Goal: Task Accomplishment & Management: Manage account settings

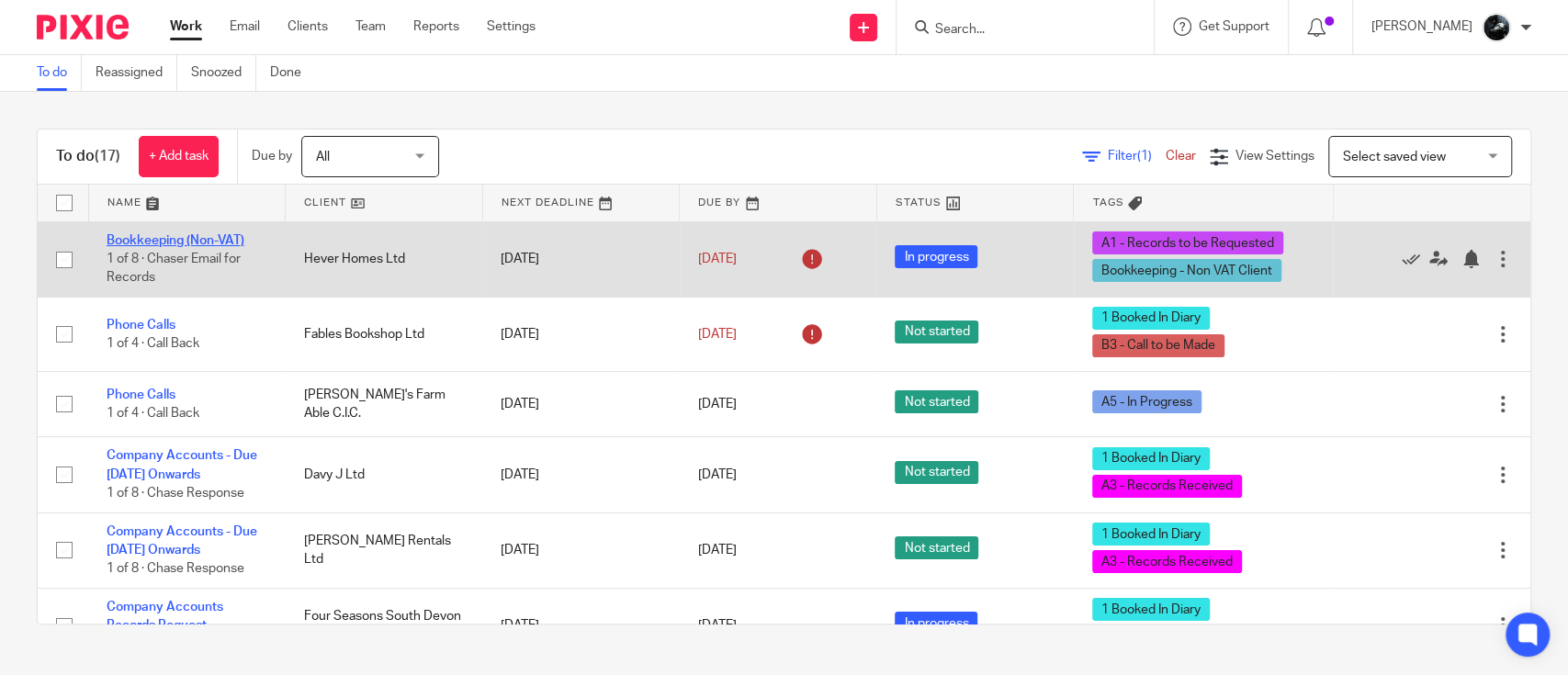
click at [189, 238] on link "Bookkeeping (Non-VAT)" at bounding box center [176, 240] width 138 height 13
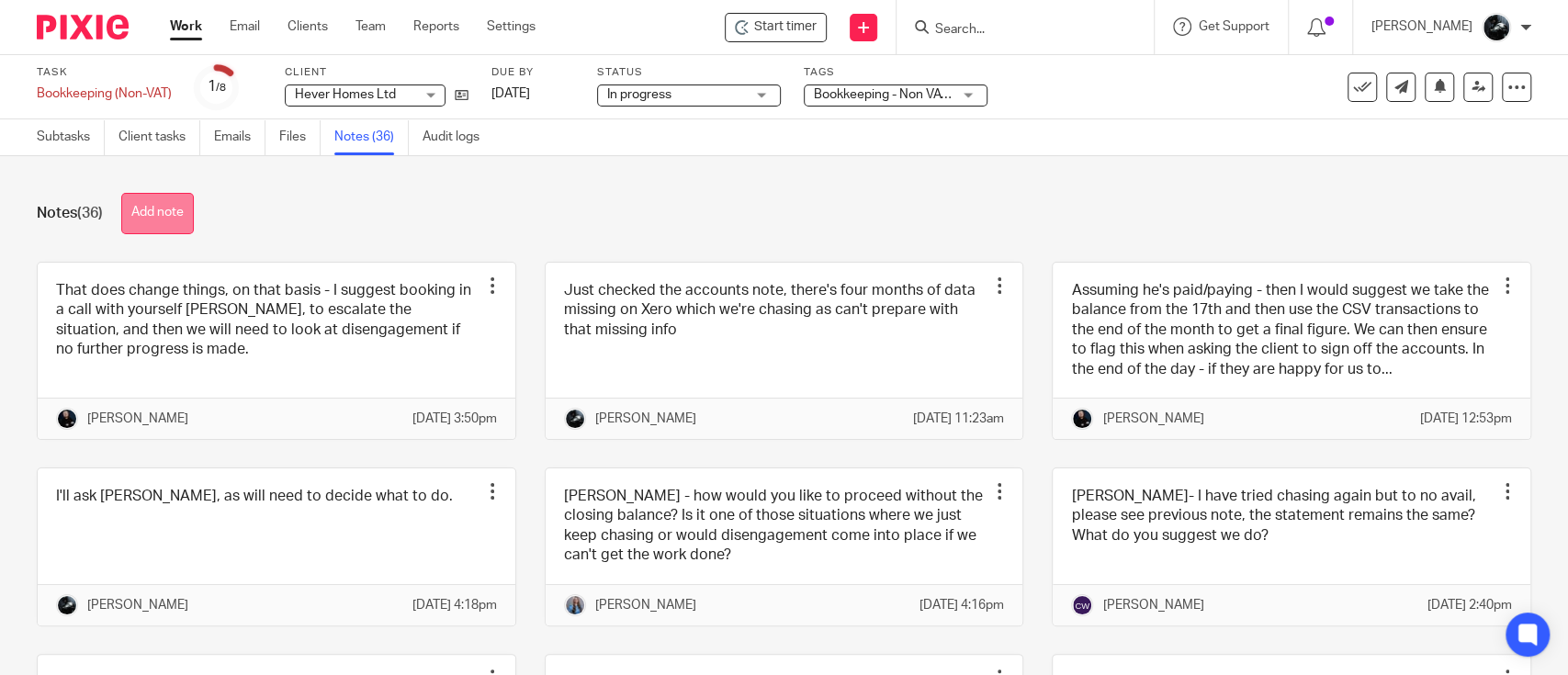
click at [156, 198] on button "Add note" at bounding box center [157, 213] width 72 height 41
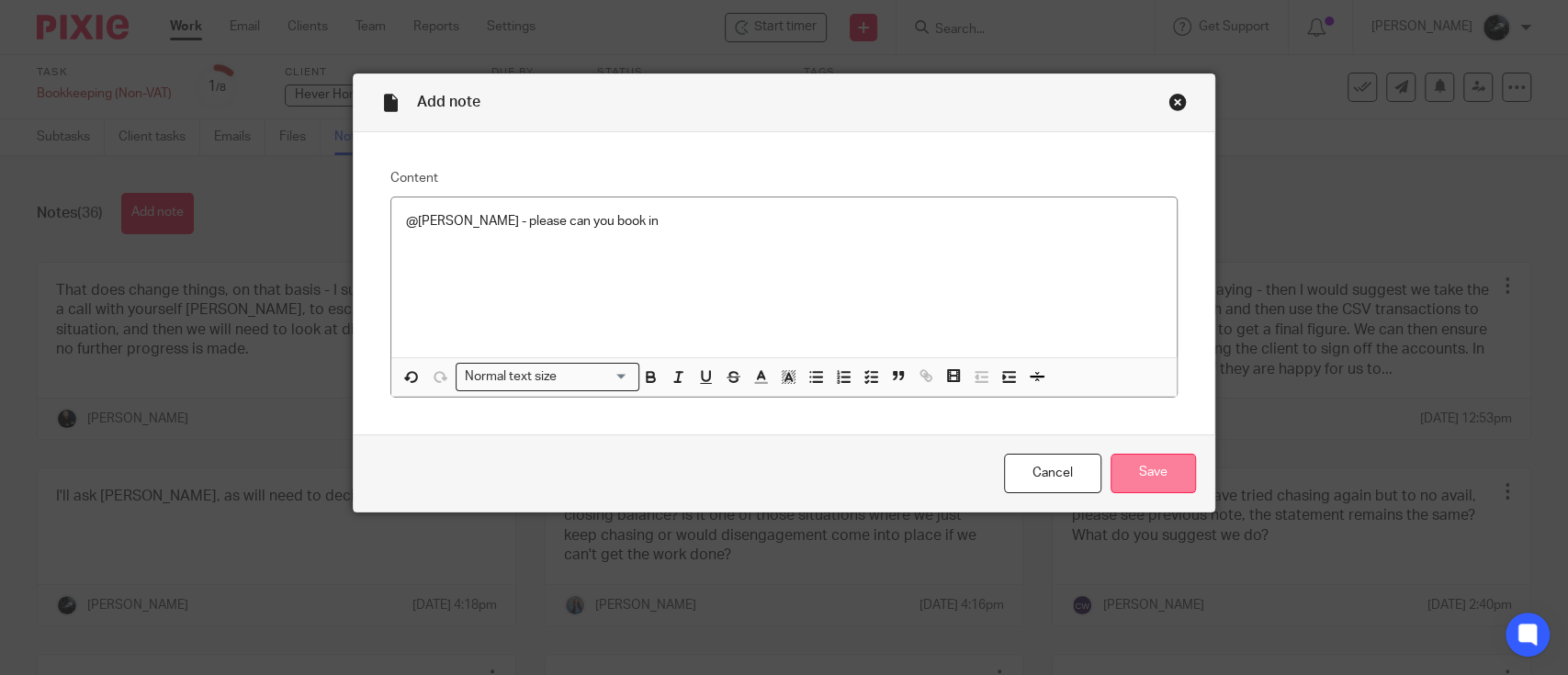
click at [1153, 474] on input "Save" at bounding box center [1153, 474] width 86 height 39
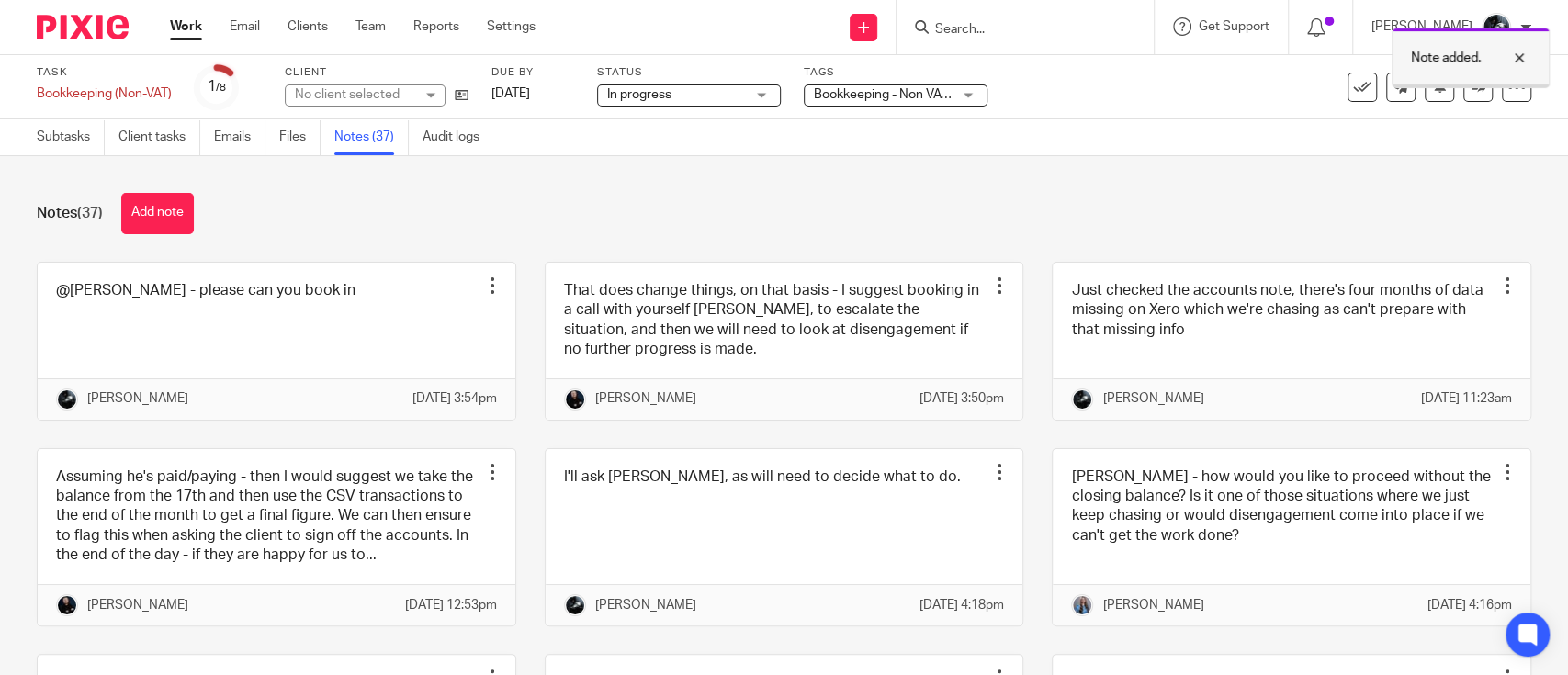
drag, startPoint x: 0, startPoint y: 0, endPoint x: 1467, endPoint y: 80, distance: 1469.2
click at [1467, 80] on div "Note added." at bounding box center [1167, 53] width 766 height 70
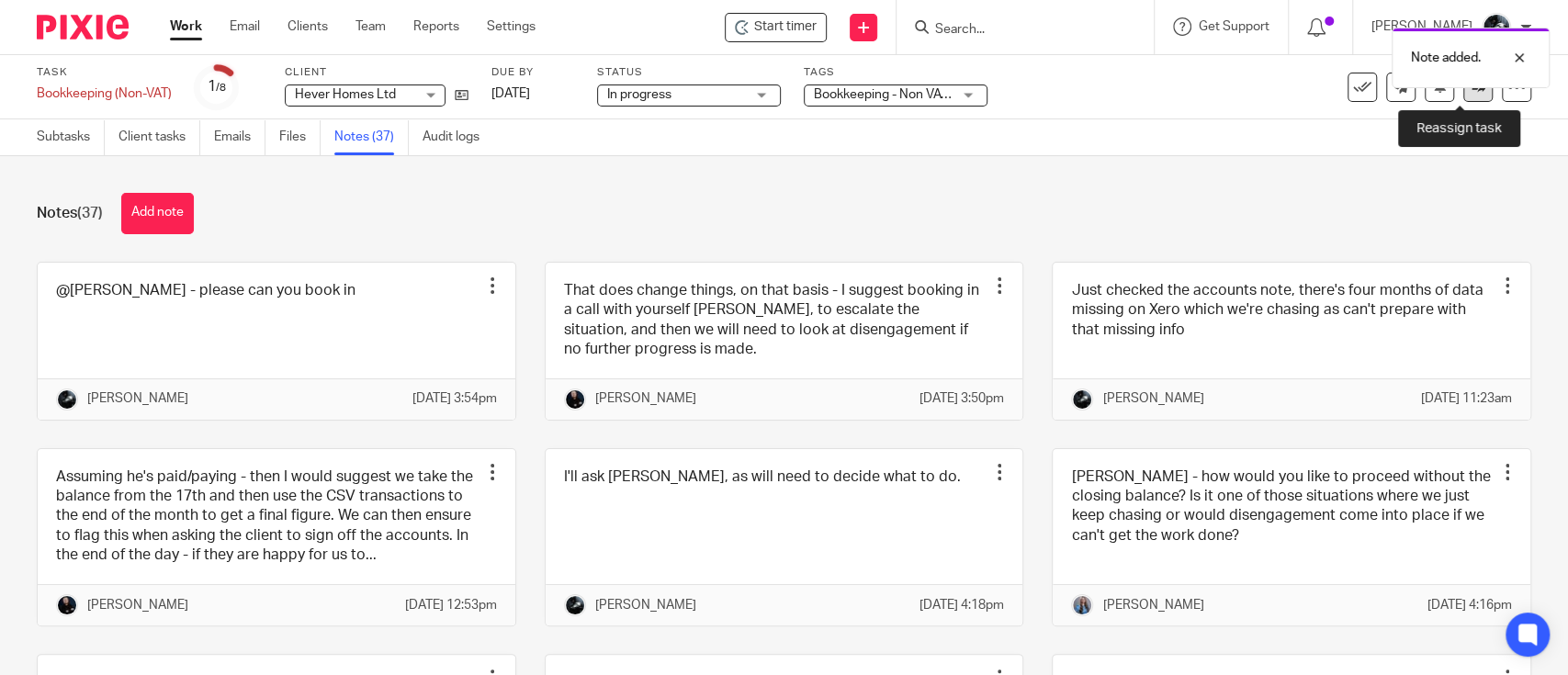
click at [1471, 88] on icon at bounding box center [1478, 87] width 14 height 14
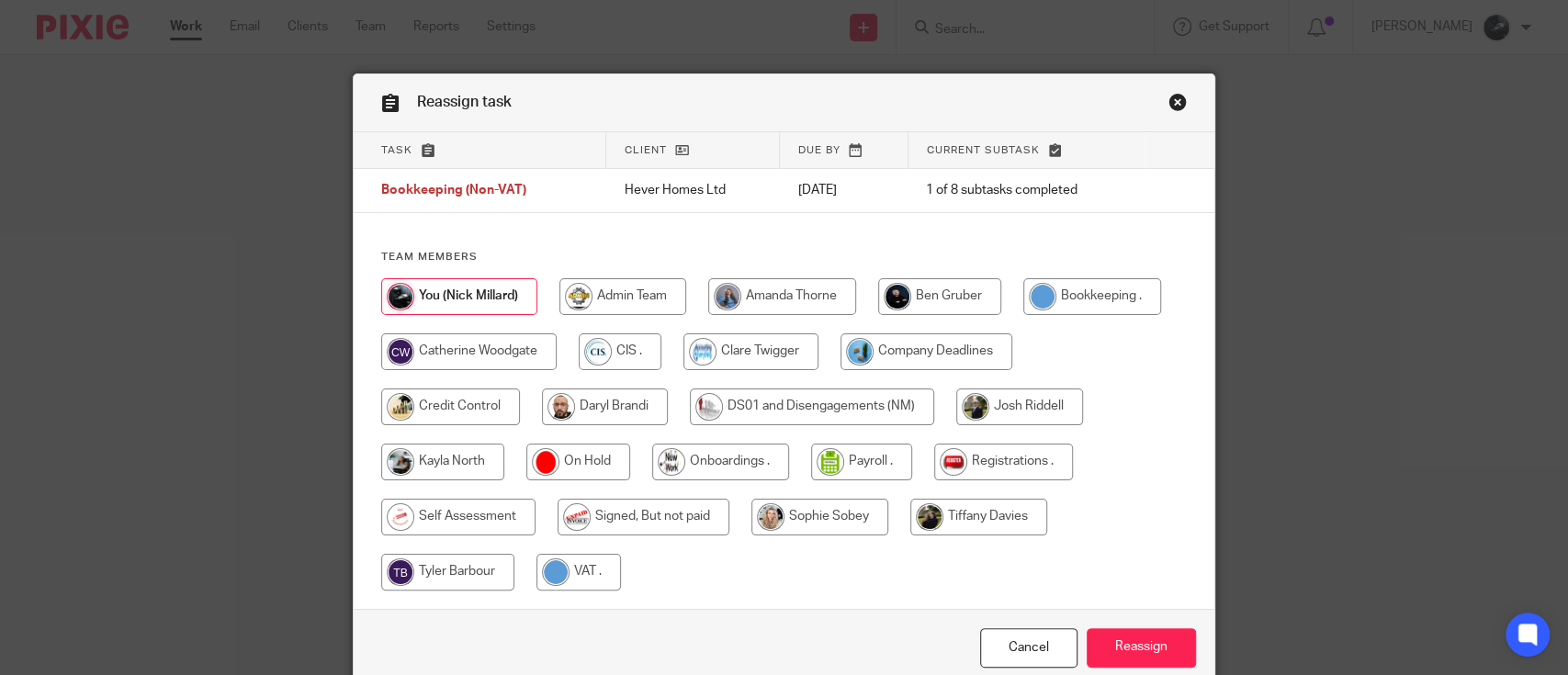
click at [484, 349] on input "radio" at bounding box center [469, 351] width 176 height 37
radio input "true"
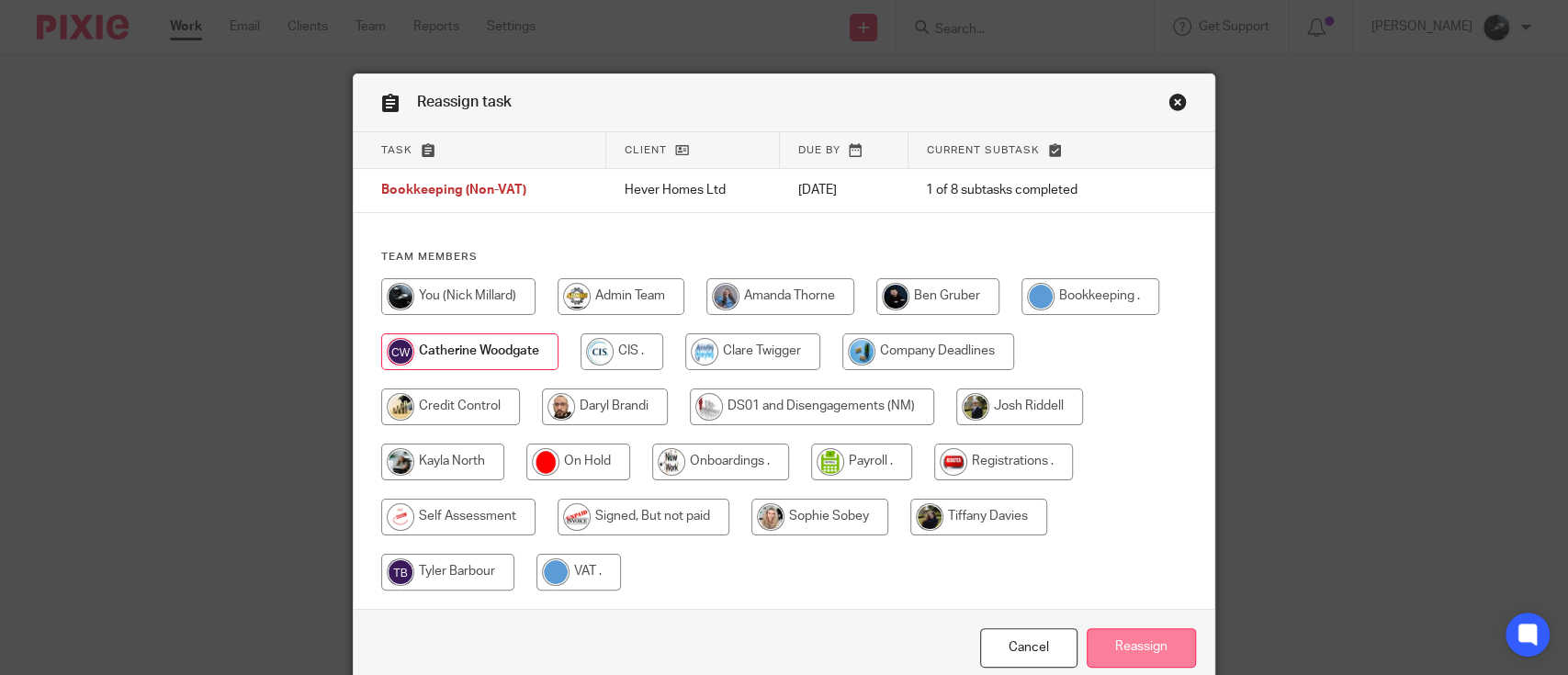
click at [1111, 639] on input "Reassign" at bounding box center [1140, 647] width 110 height 39
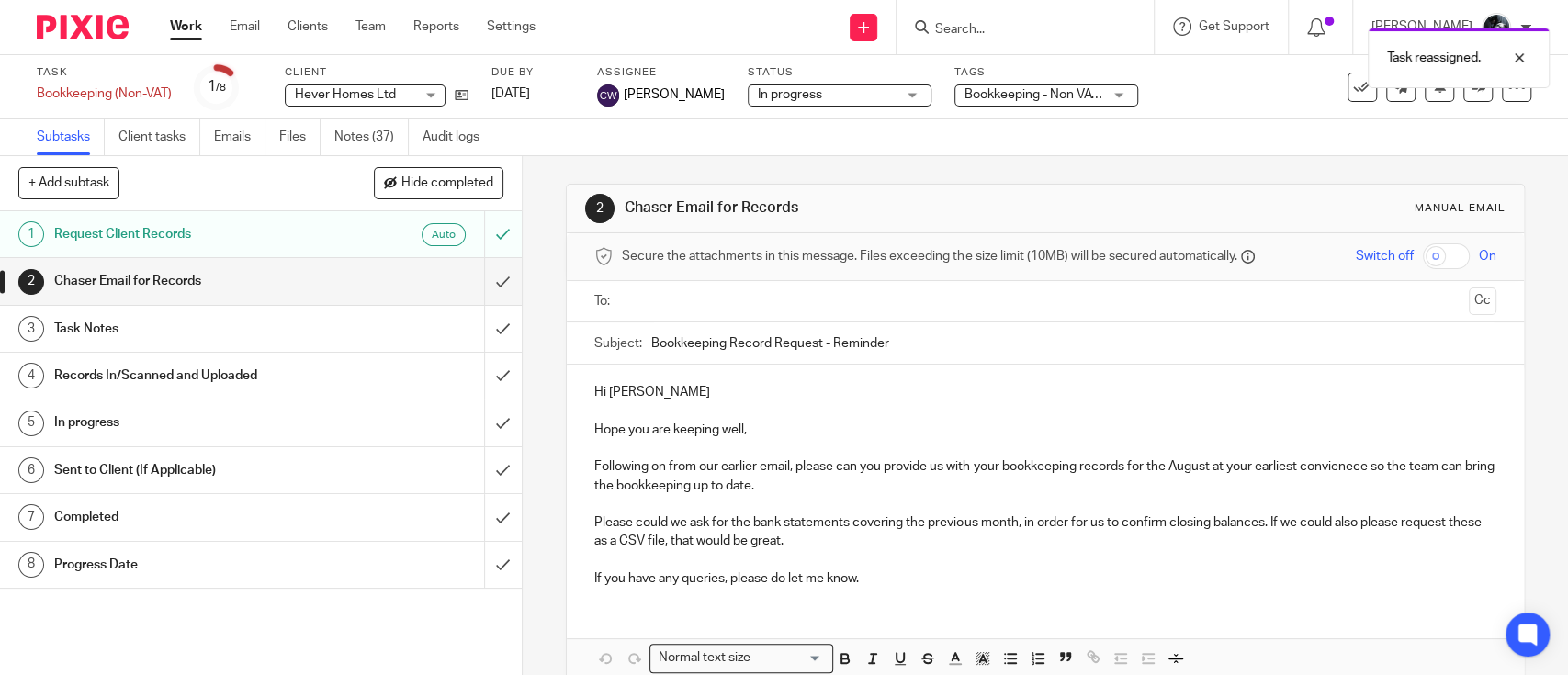
click at [100, 28] on img at bounding box center [82, 27] width 92 height 25
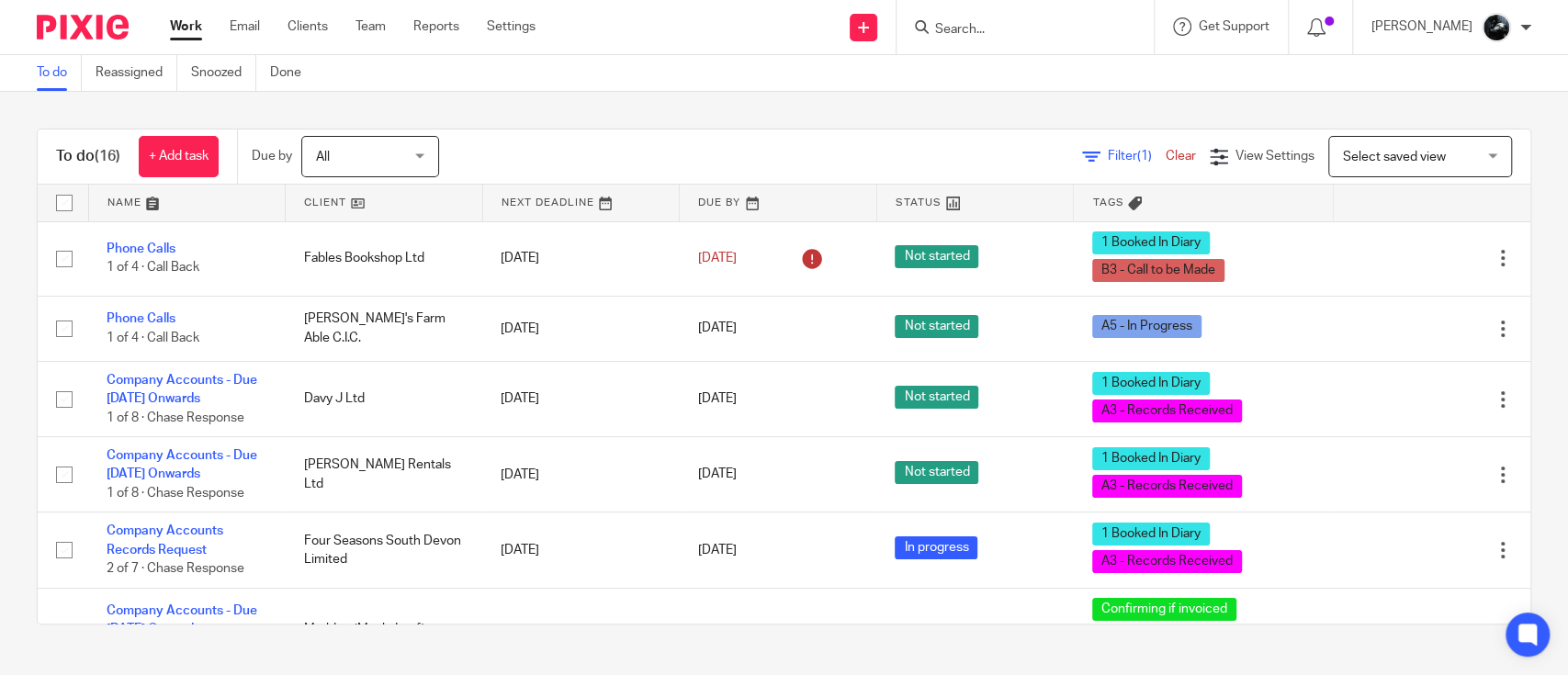
click at [1343, 160] on span "Select saved view" at bounding box center [1394, 157] width 103 height 13
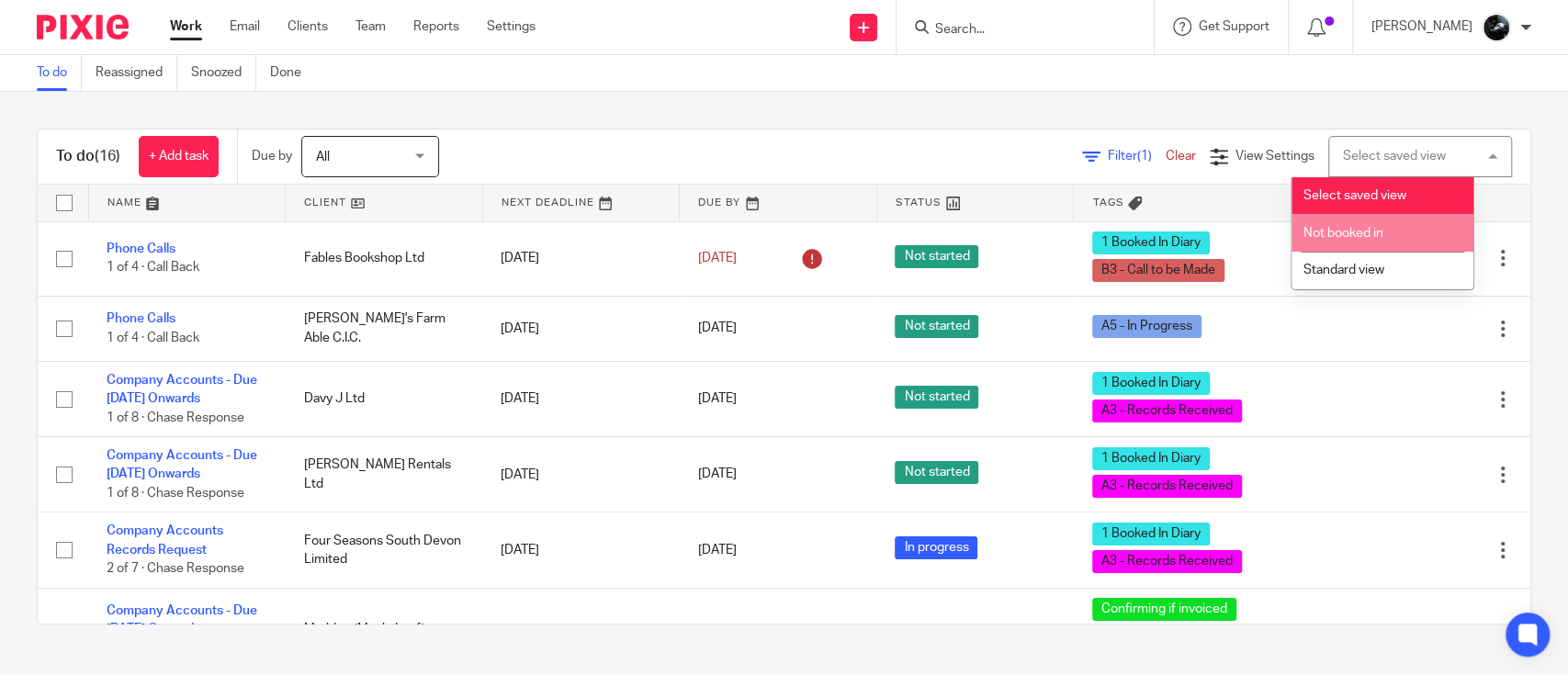
click at [1351, 231] on span "Not booked in" at bounding box center [1343, 233] width 80 height 13
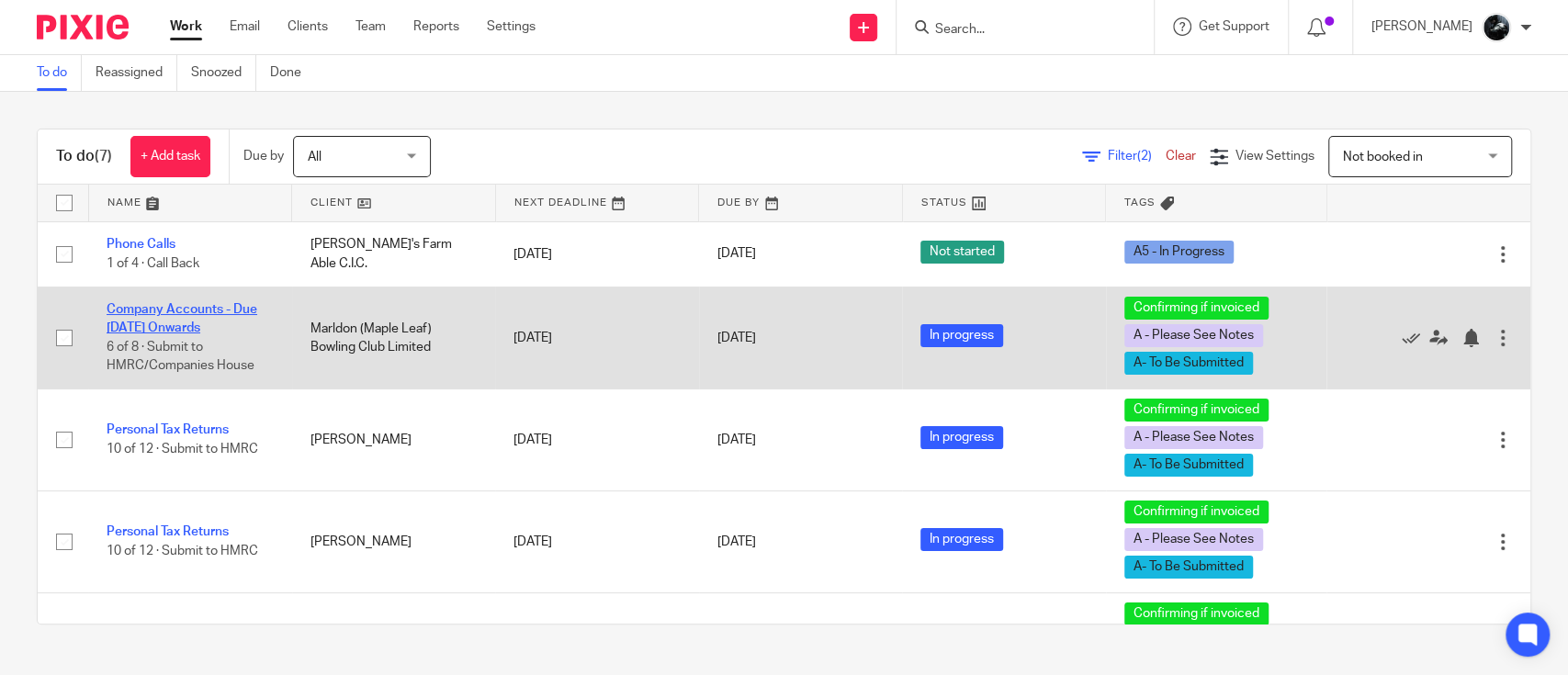
click at [217, 326] on link "Company Accounts - Due [DATE] Onwards" at bounding box center [182, 319] width 151 height 32
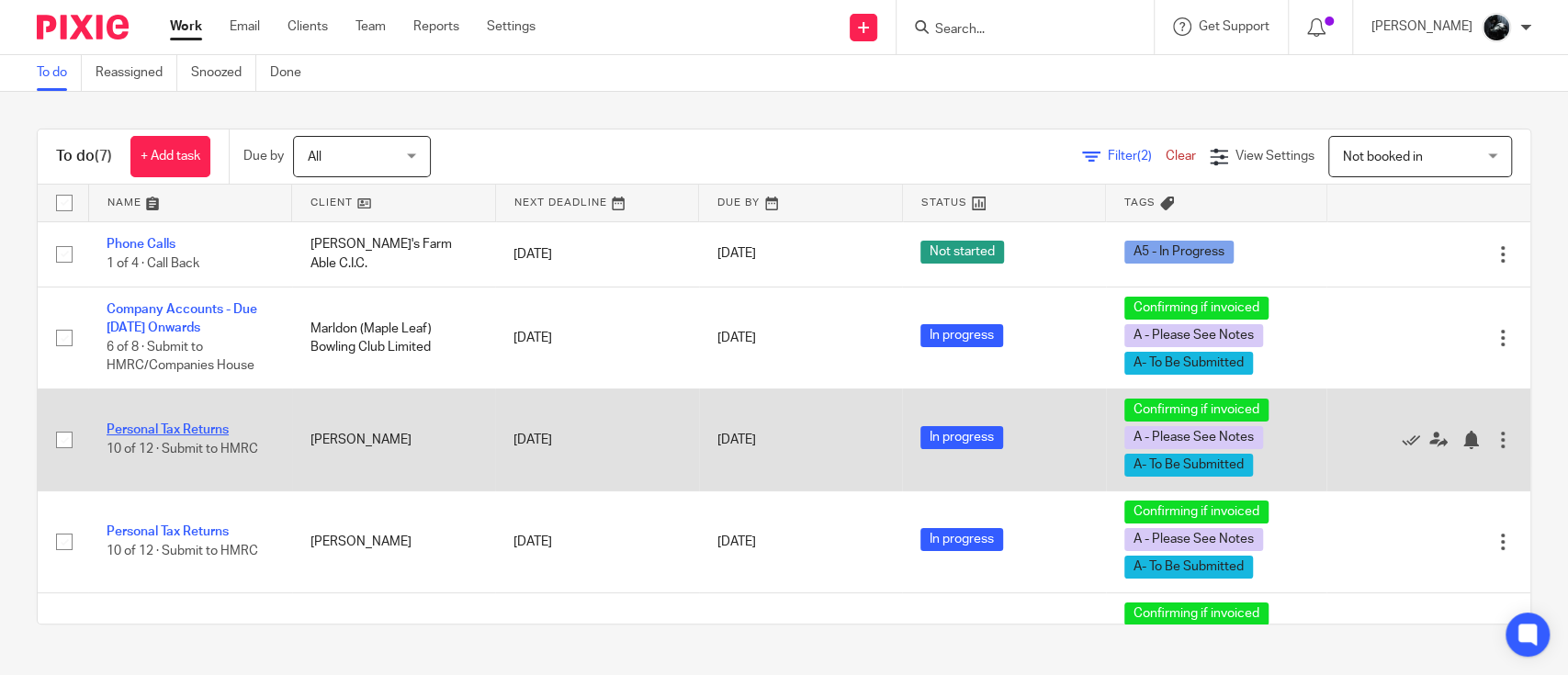
click at [198, 429] on link "Personal Tax Returns" at bounding box center [168, 429] width 122 height 13
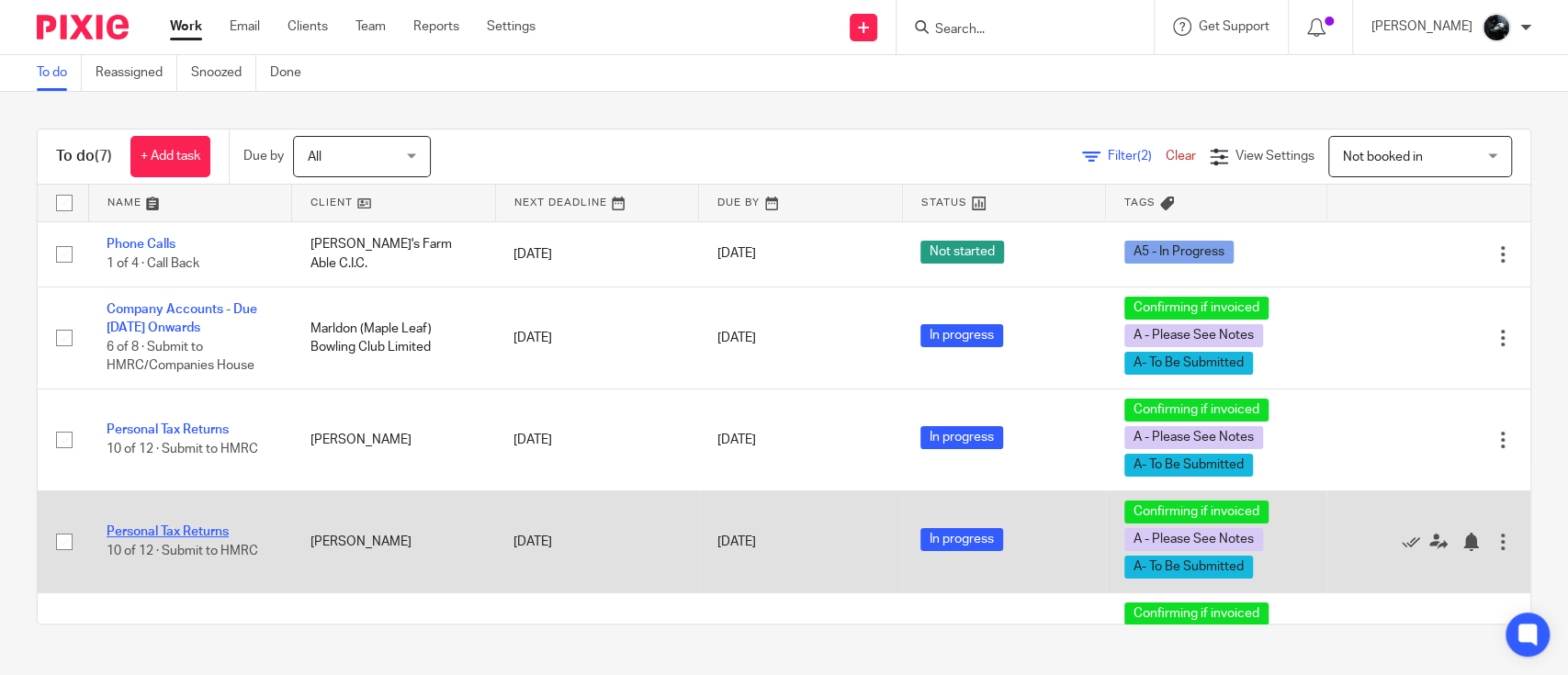
click at [196, 525] on link "Personal Tax Returns" at bounding box center [168, 531] width 122 height 13
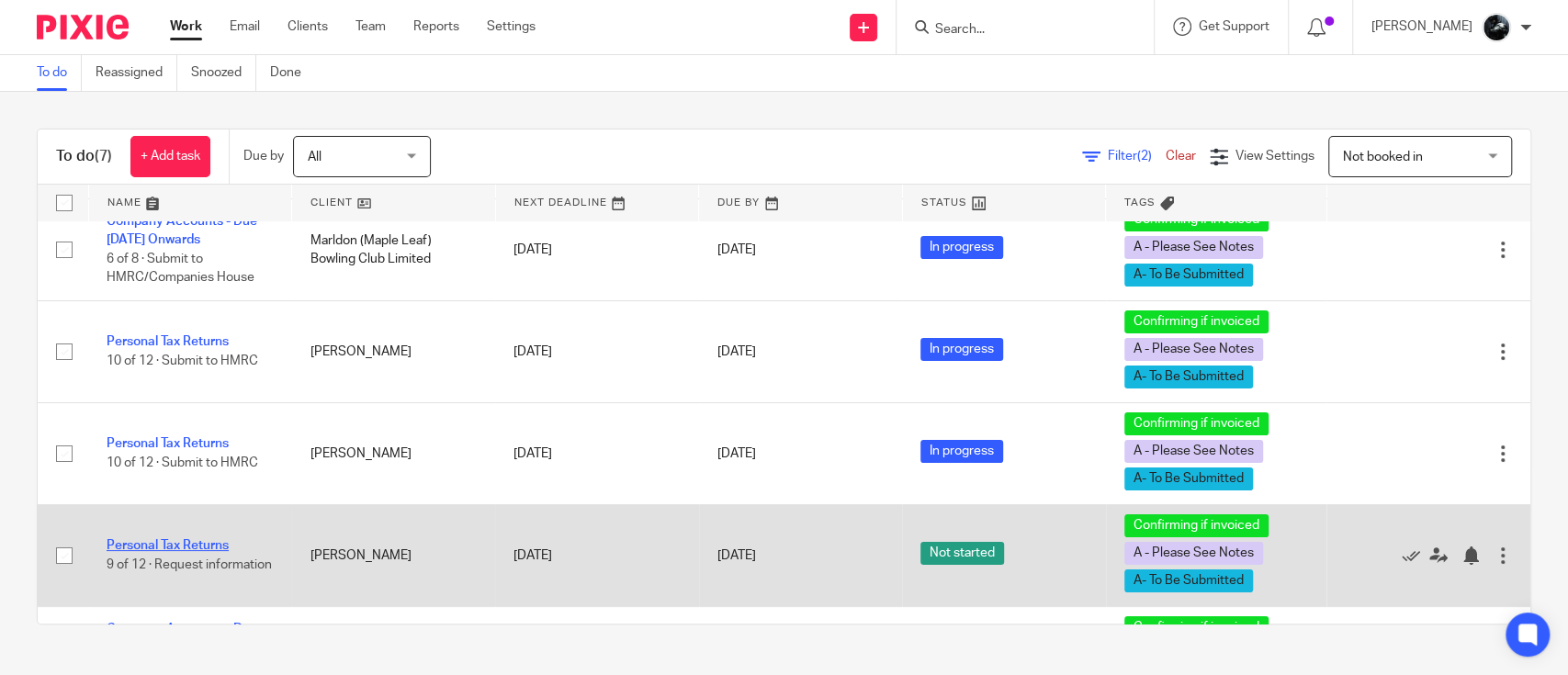
scroll to position [122, 0]
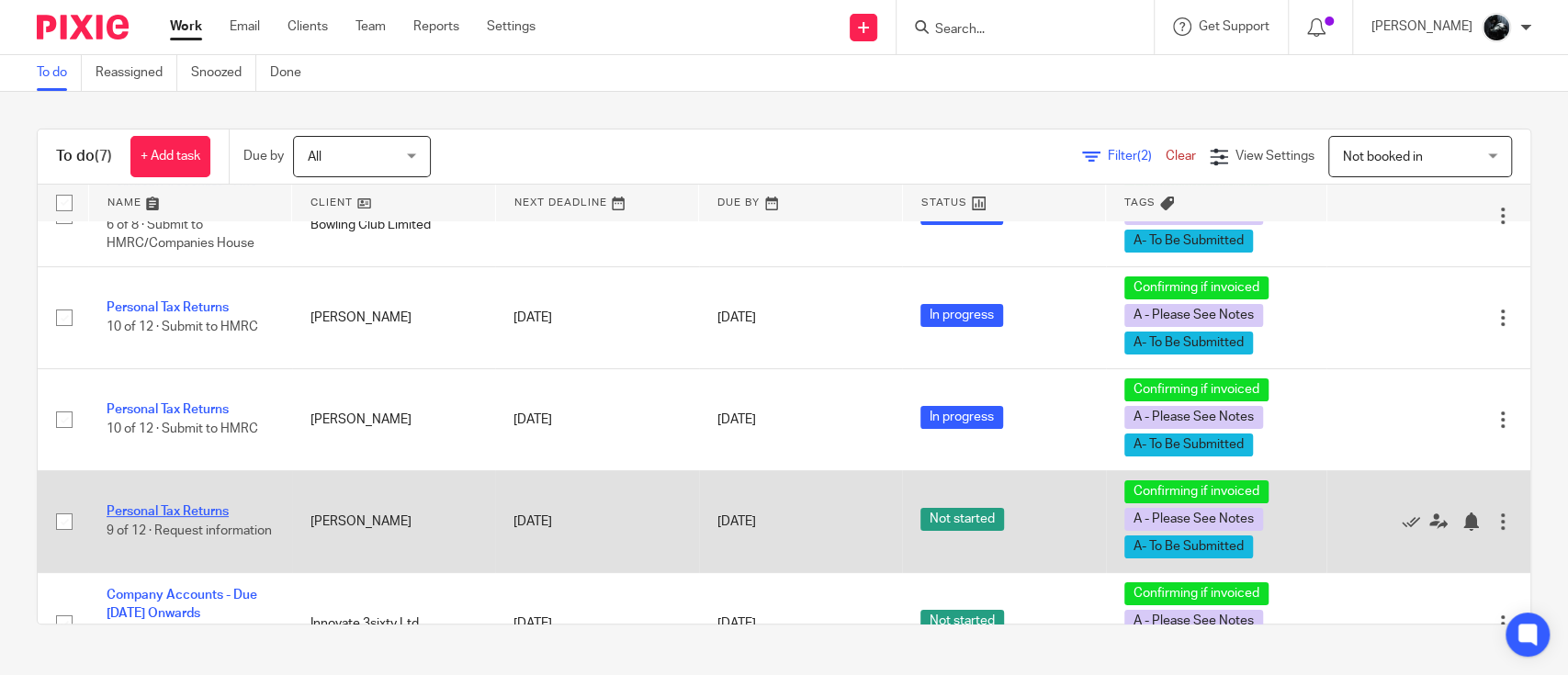
click at [190, 505] on link "Personal Tax Returns" at bounding box center [168, 511] width 122 height 13
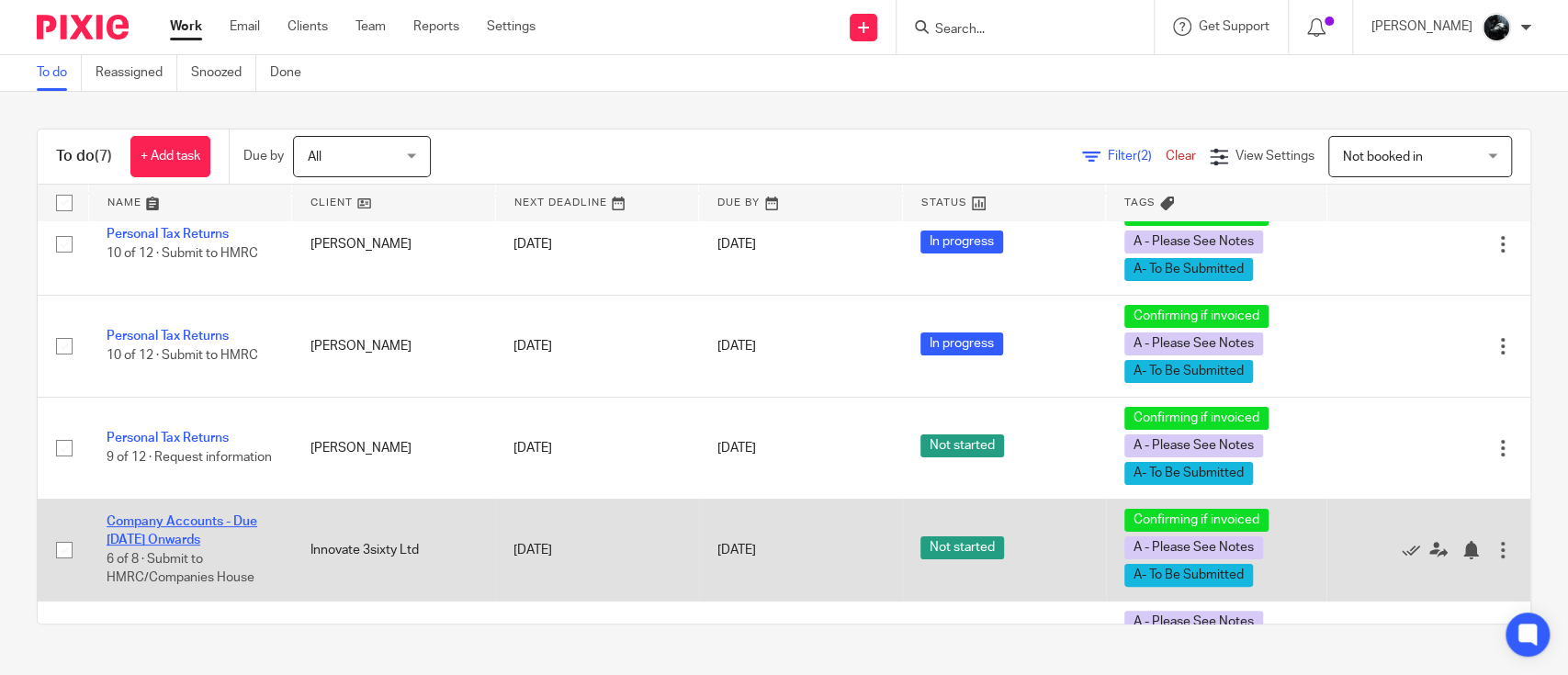
scroll to position [244, 0]
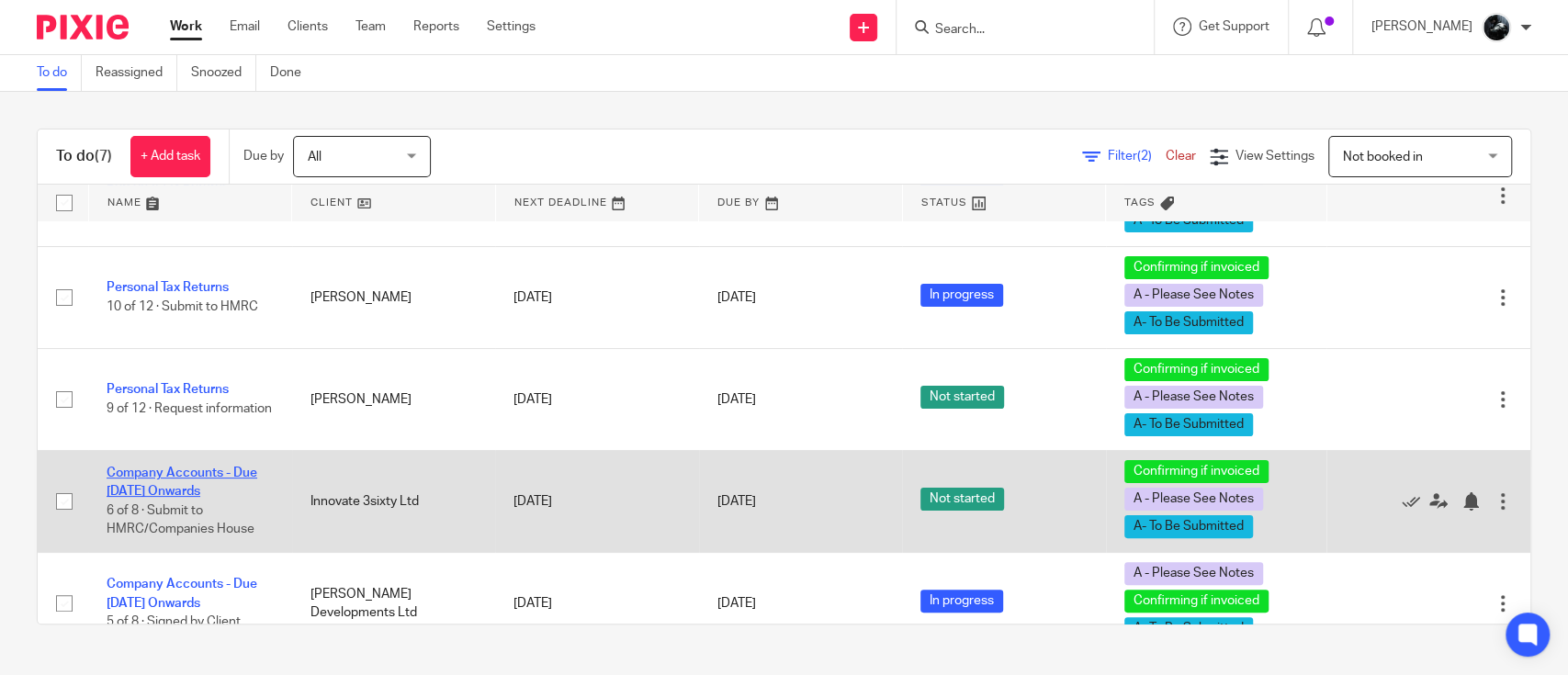
click at [199, 482] on link "Company Accounts - Due [DATE] Onwards" at bounding box center [182, 483] width 151 height 32
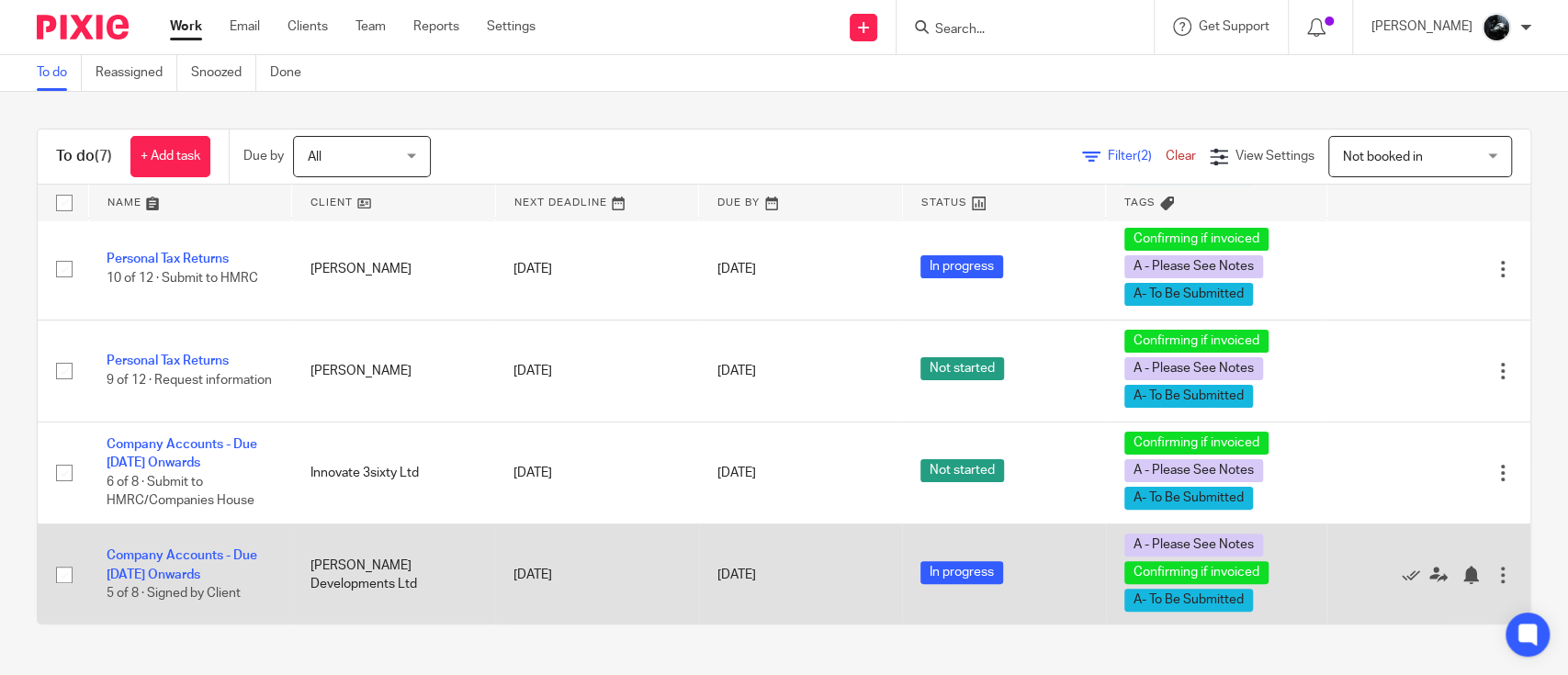
click at [186, 563] on td "Company Accounts - Due 1st May 2023 Onwards 5 of 8 · Signed by Client" at bounding box center [190, 573] width 204 height 102
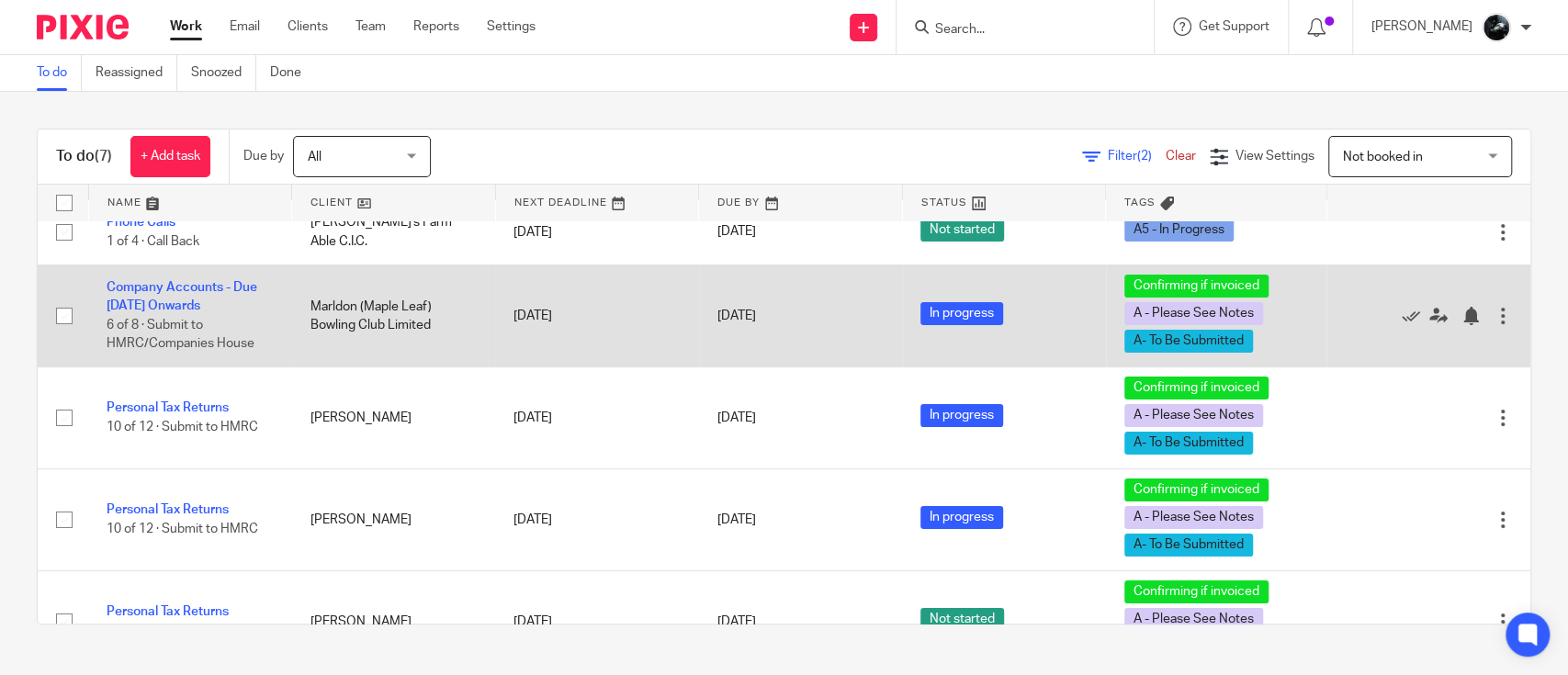
scroll to position [0, 0]
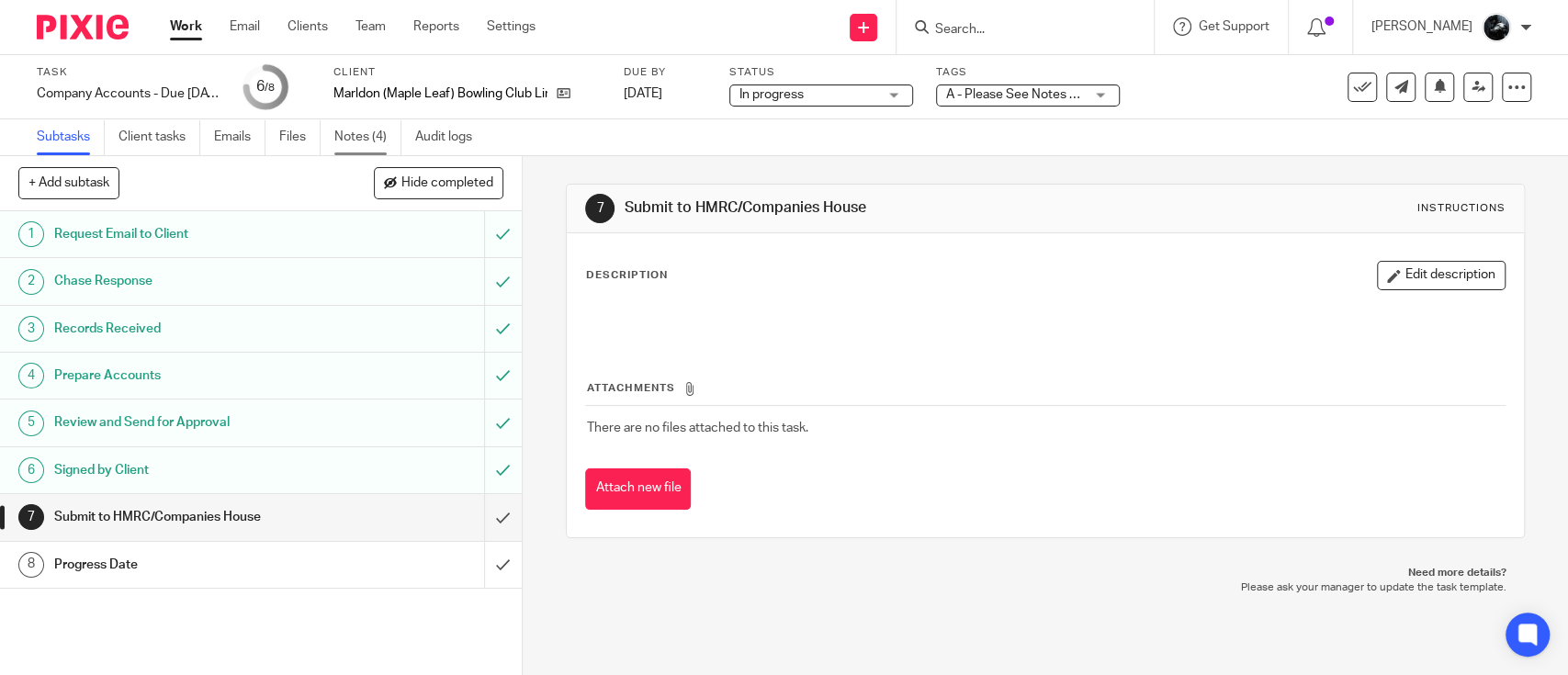
click at [346, 139] on link "Notes (4)" at bounding box center [368, 137] width 67 height 36
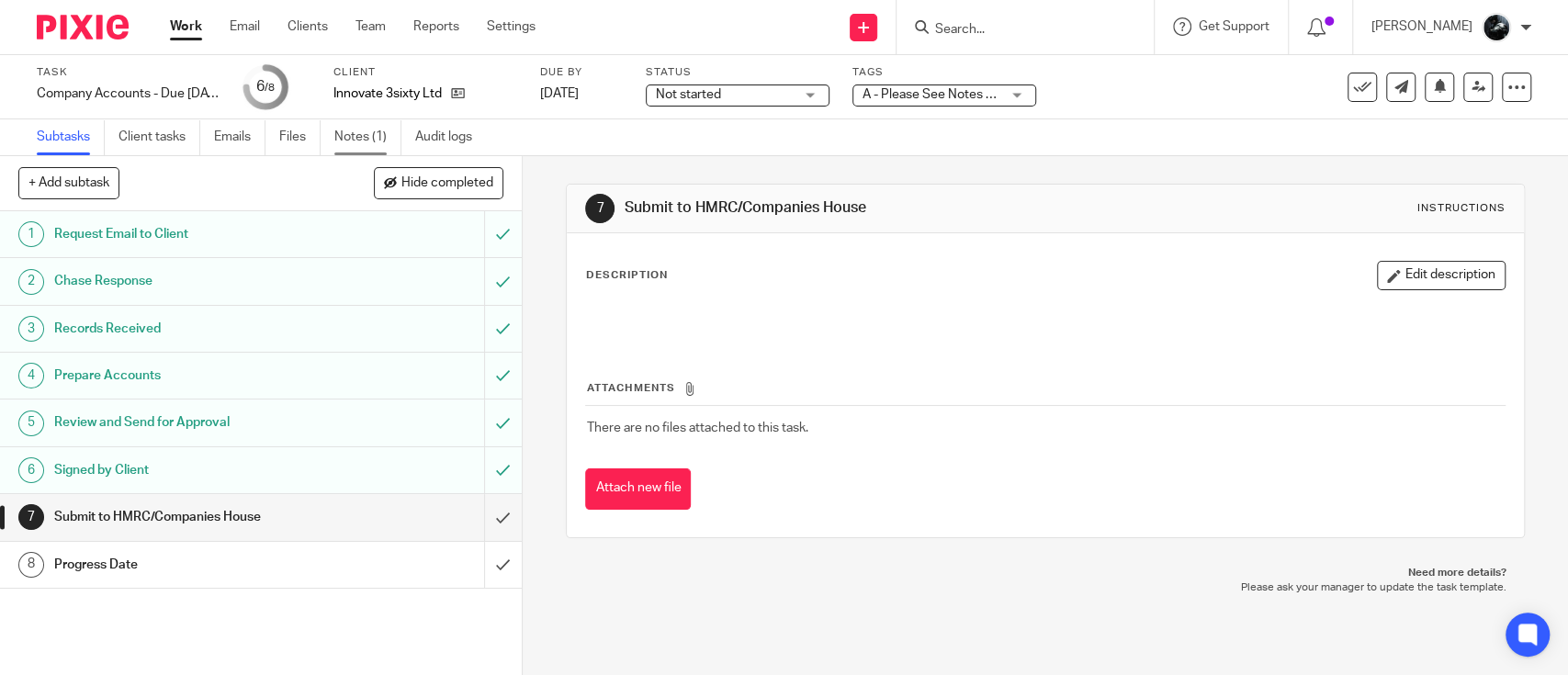
click at [384, 137] on link "Notes (1)" at bounding box center [368, 137] width 67 height 36
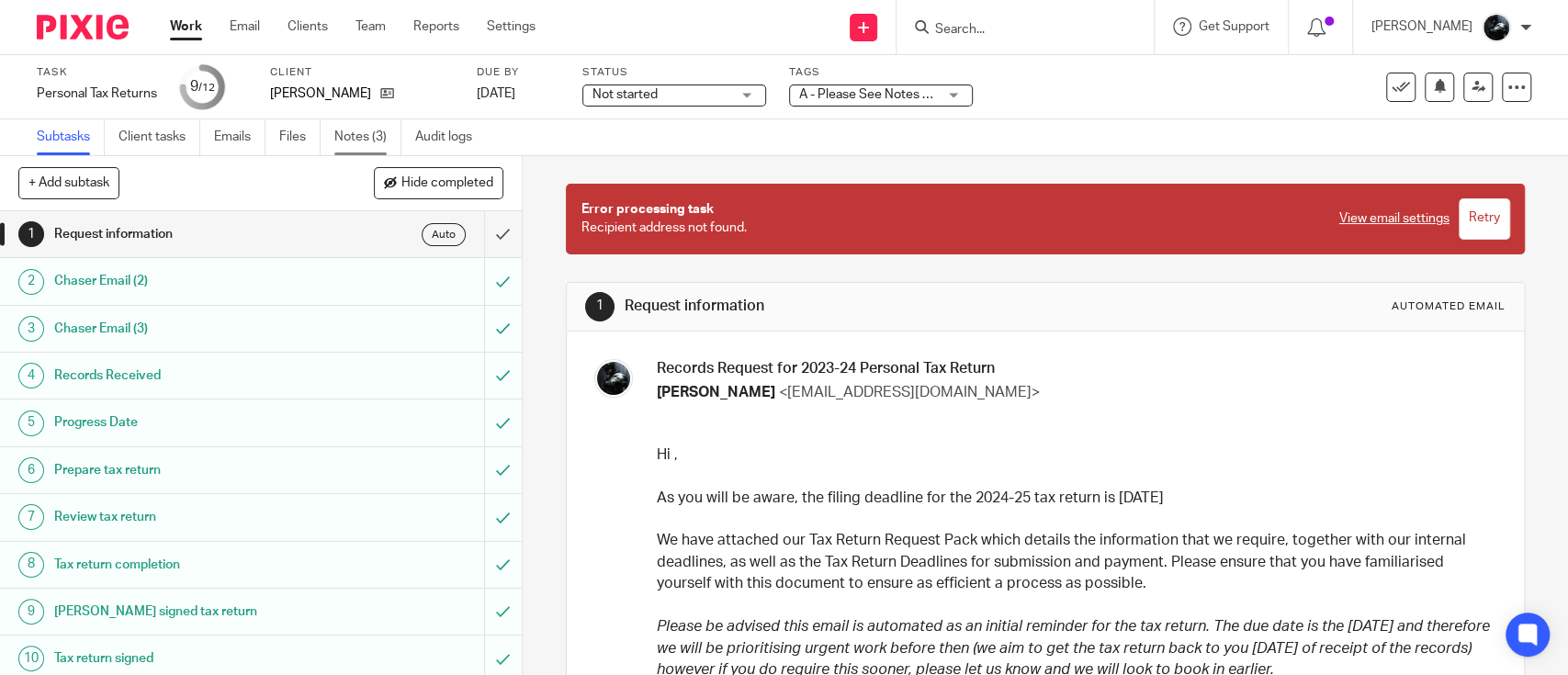
click at [376, 137] on link "Notes (3)" at bounding box center [368, 137] width 67 height 36
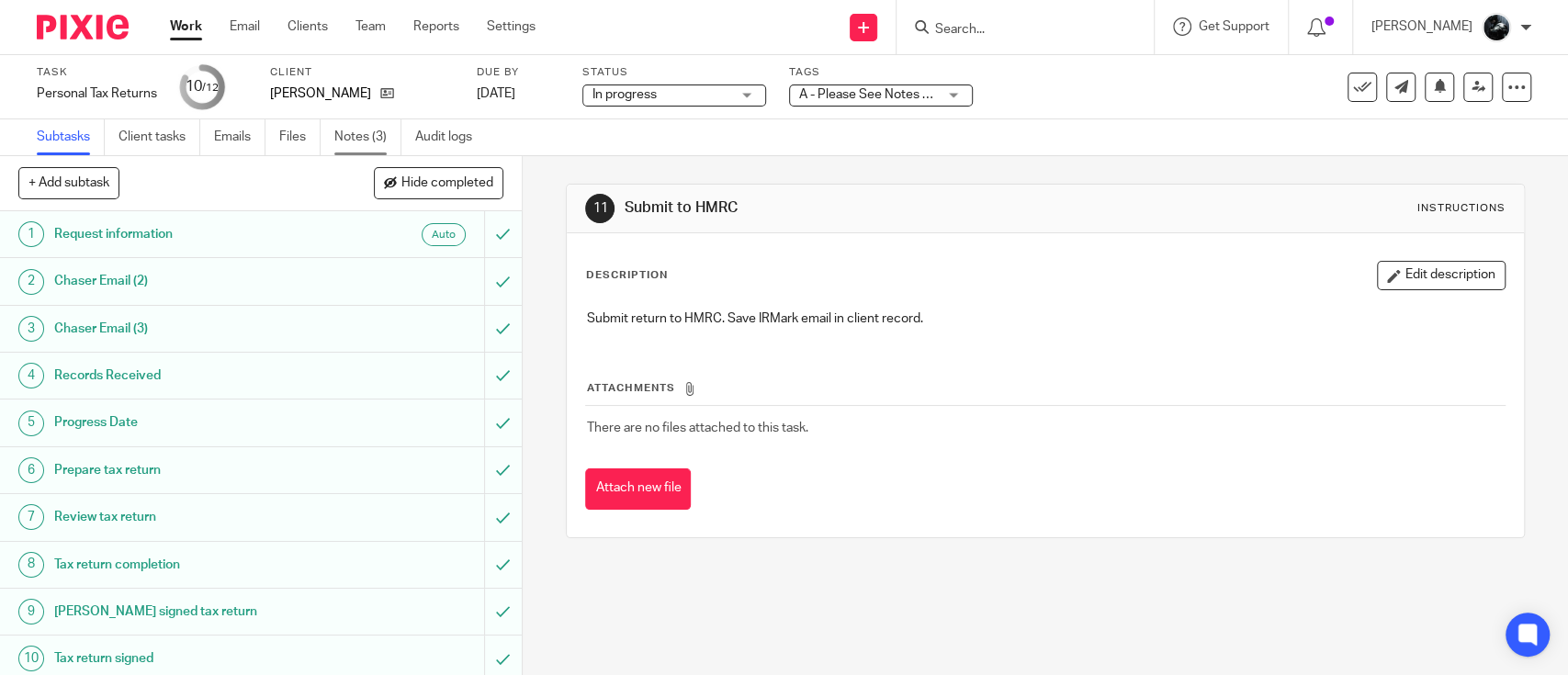
click at [376, 134] on link "Notes (3)" at bounding box center [368, 137] width 67 height 36
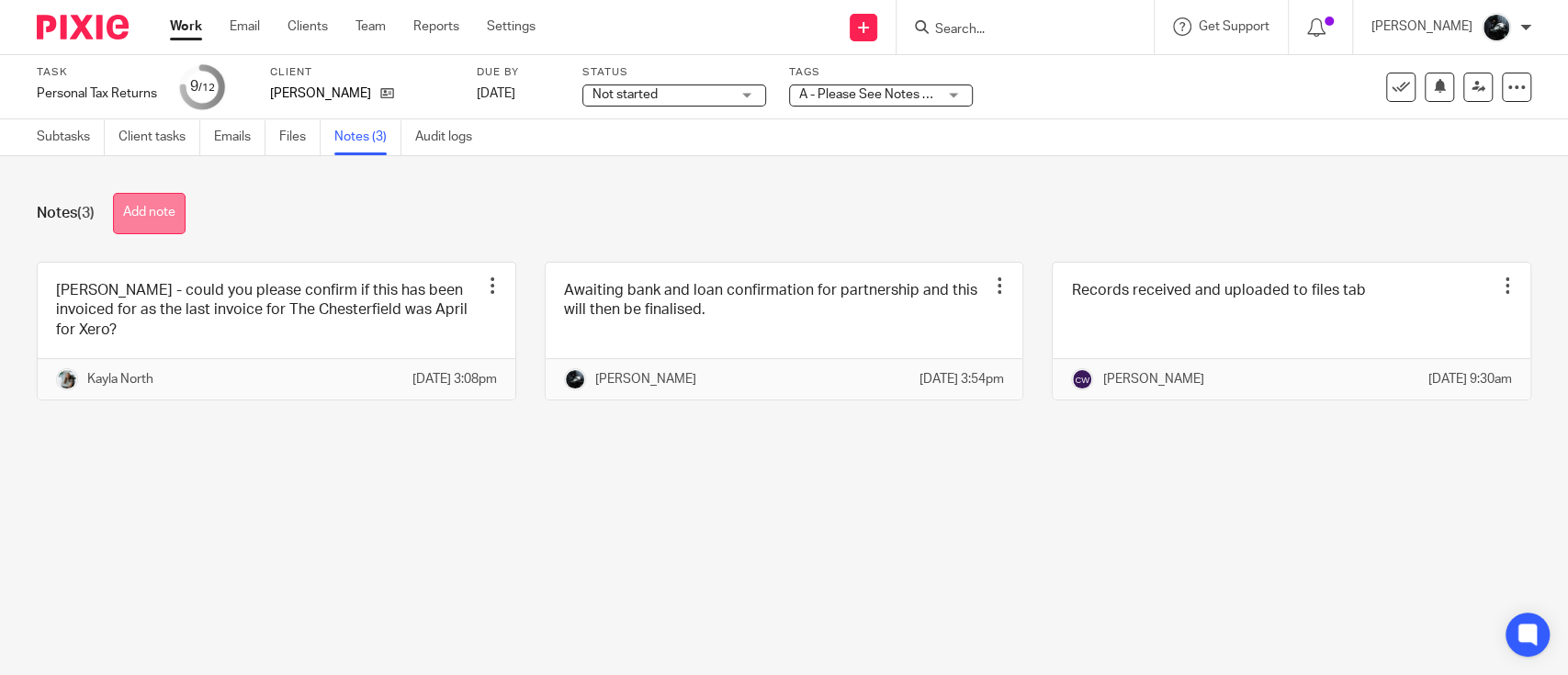
click at [178, 209] on button "Add note" at bounding box center [148, 213] width 72 height 41
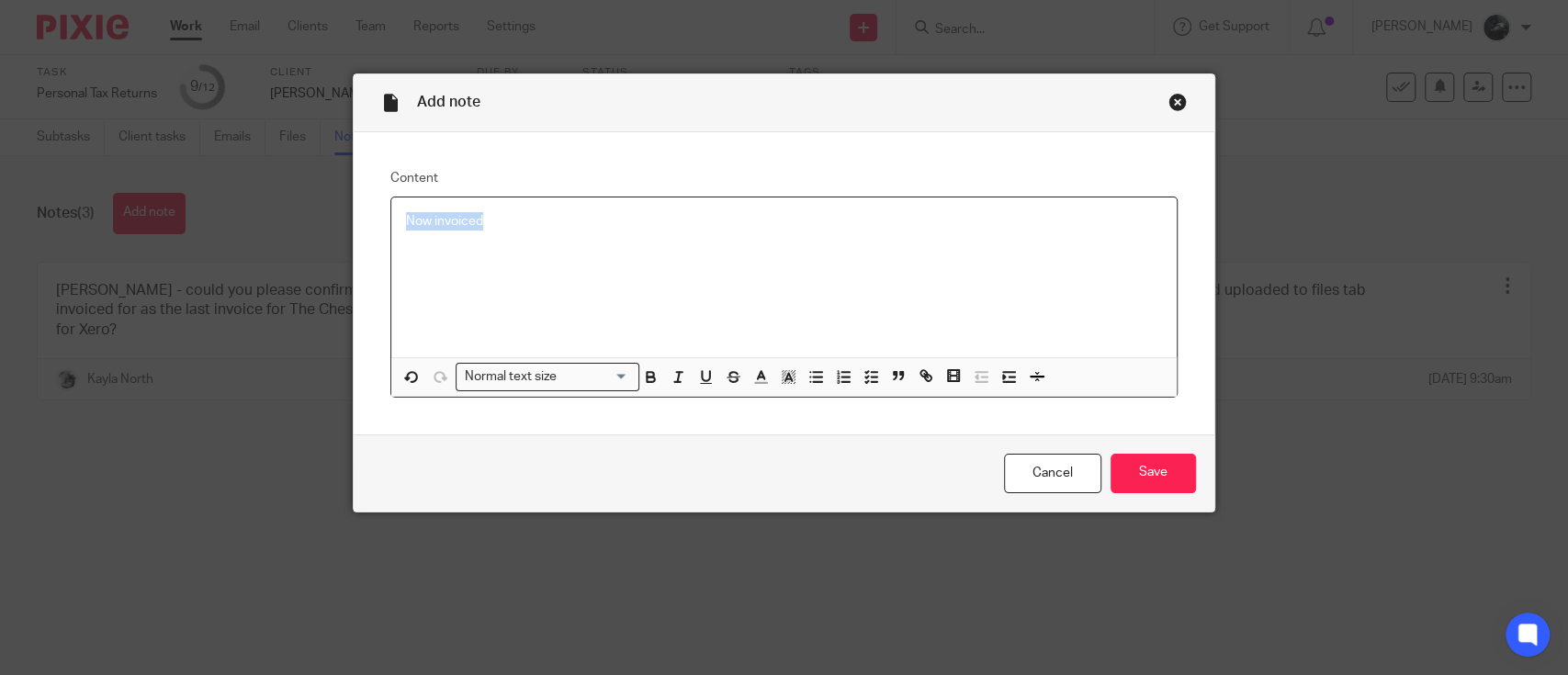
copy p "Now invoiced"
click at [1146, 494] on div "Cancel Save" at bounding box center [784, 473] width 861 height 77
click at [1151, 470] on input "Save" at bounding box center [1153, 474] width 86 height 39
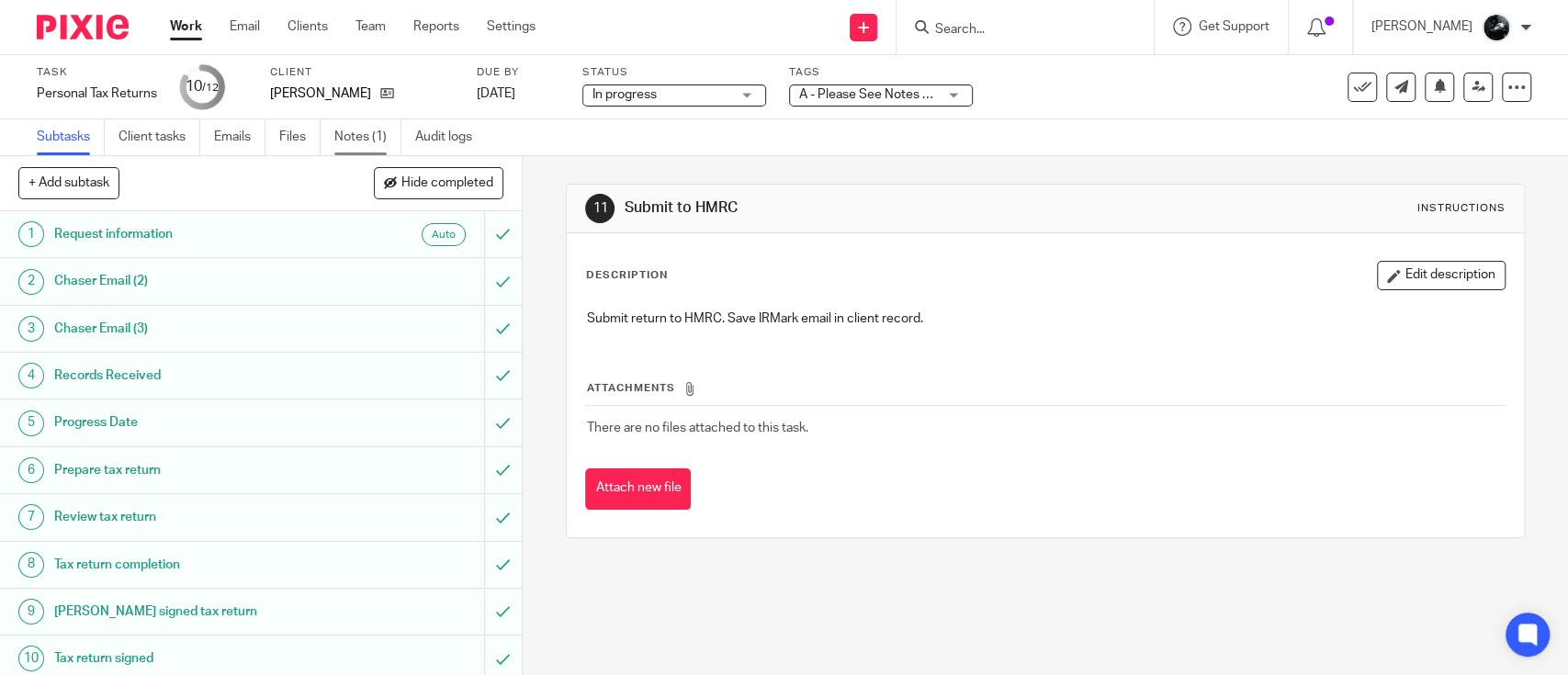
click at [387, 125] on link "Notes (1)" at bounding box center [368, 137] width 67 height 36
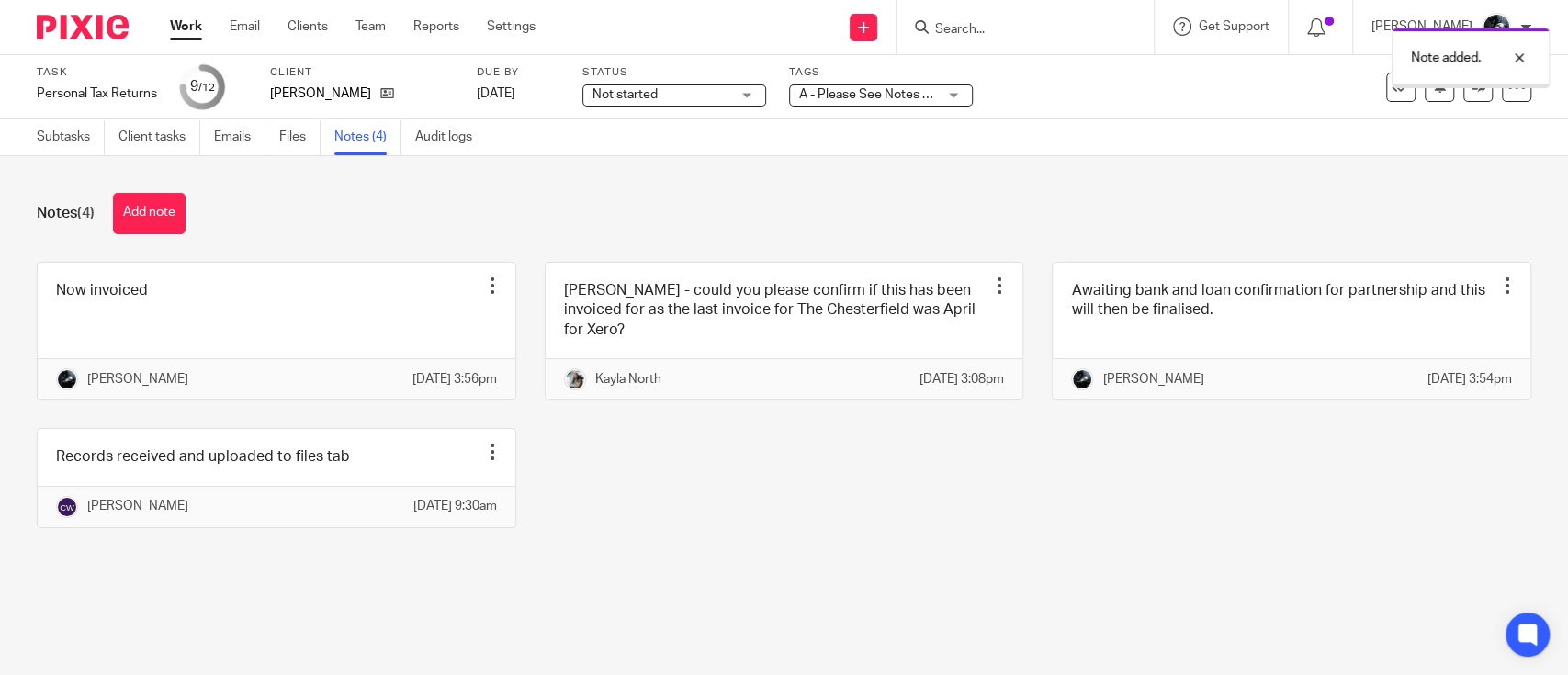
click at [957, 90] on div "A - Please See Notes + 2" at bounding box center [881, 96] width 184 height 22
click at [1463, 100] on link at bounding box center [1478, 87] width 30 height 30
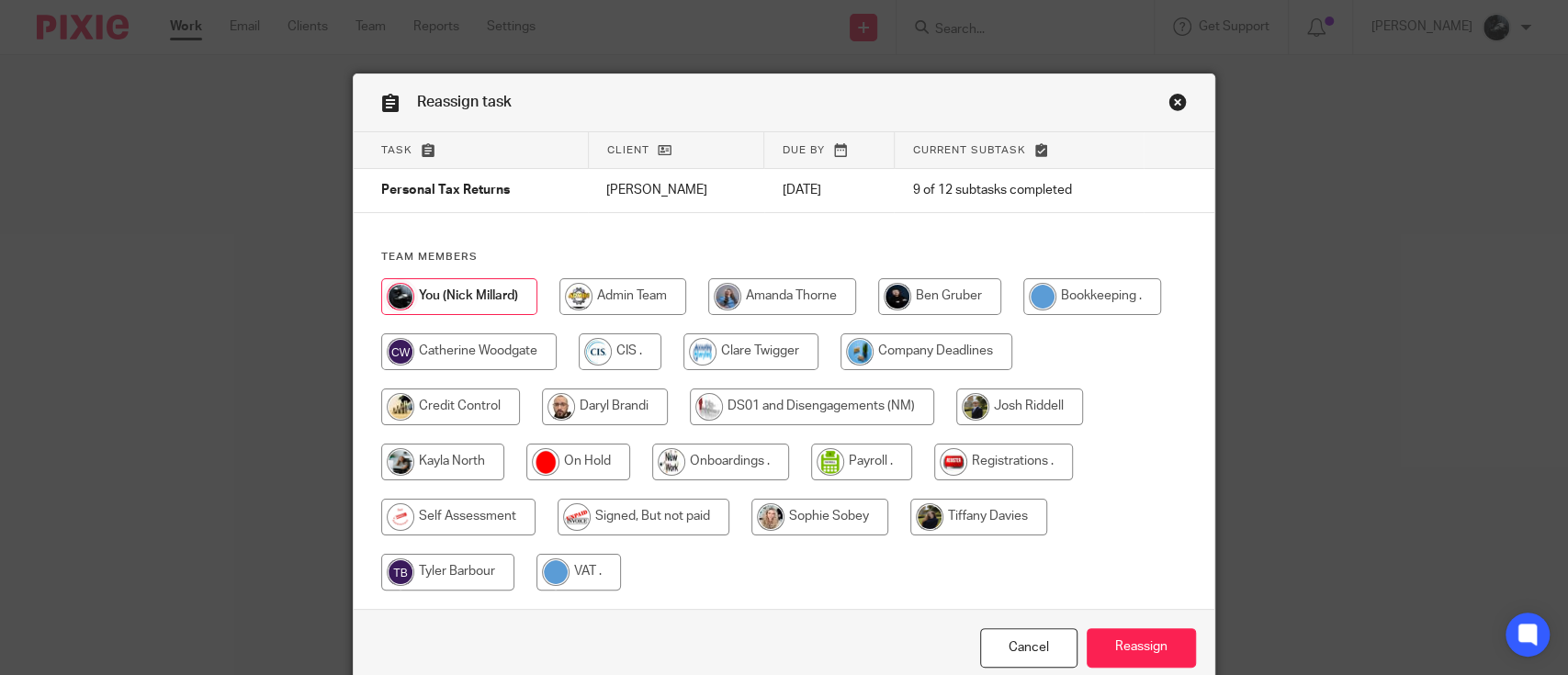
click at [687, 516] on input "radio" at bounding box center [644, 516] width 172 height 37
radio input "true"
click at [1135, 640] on input "Reassign" at bounding box center [1140, 647] width 110 height 39
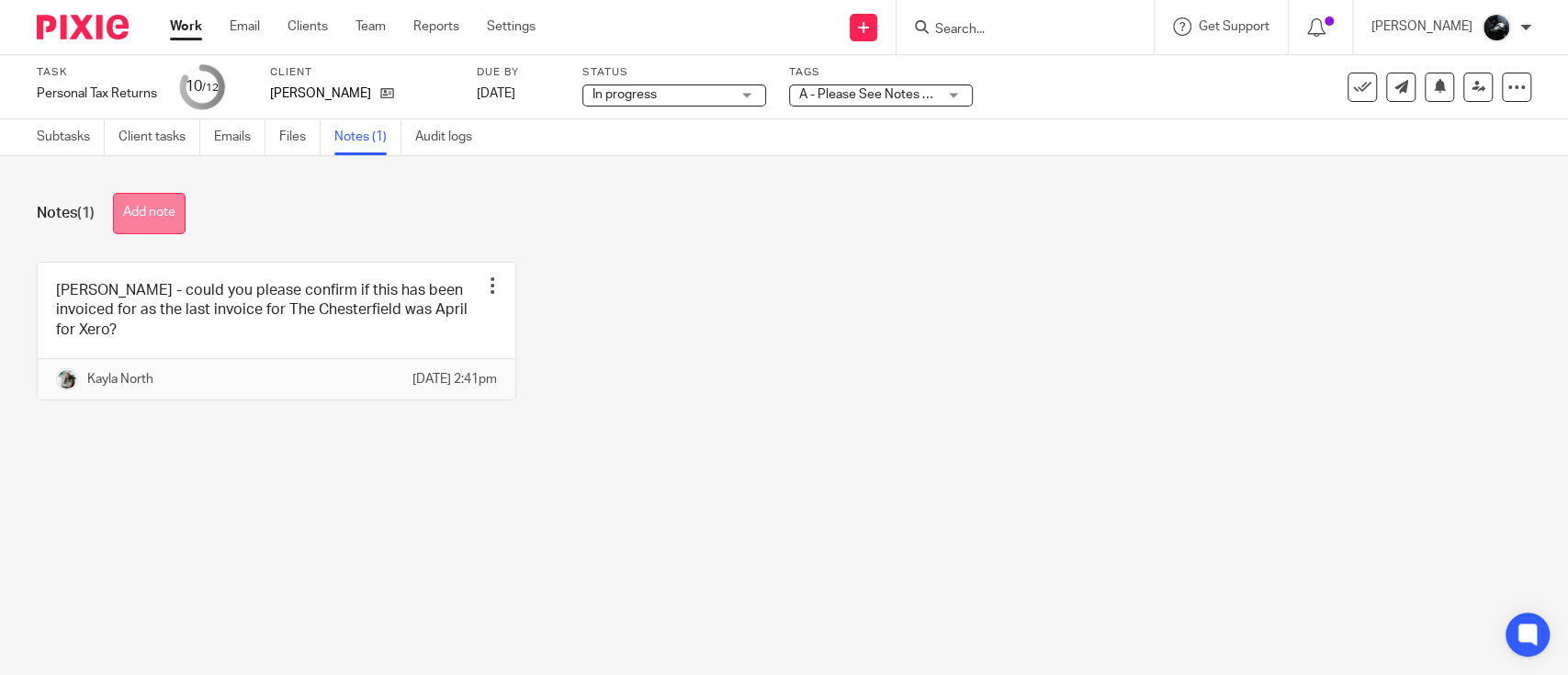
click at [177, 213] on button "Add note" at bounding box center [148, 213] width 72 height 41
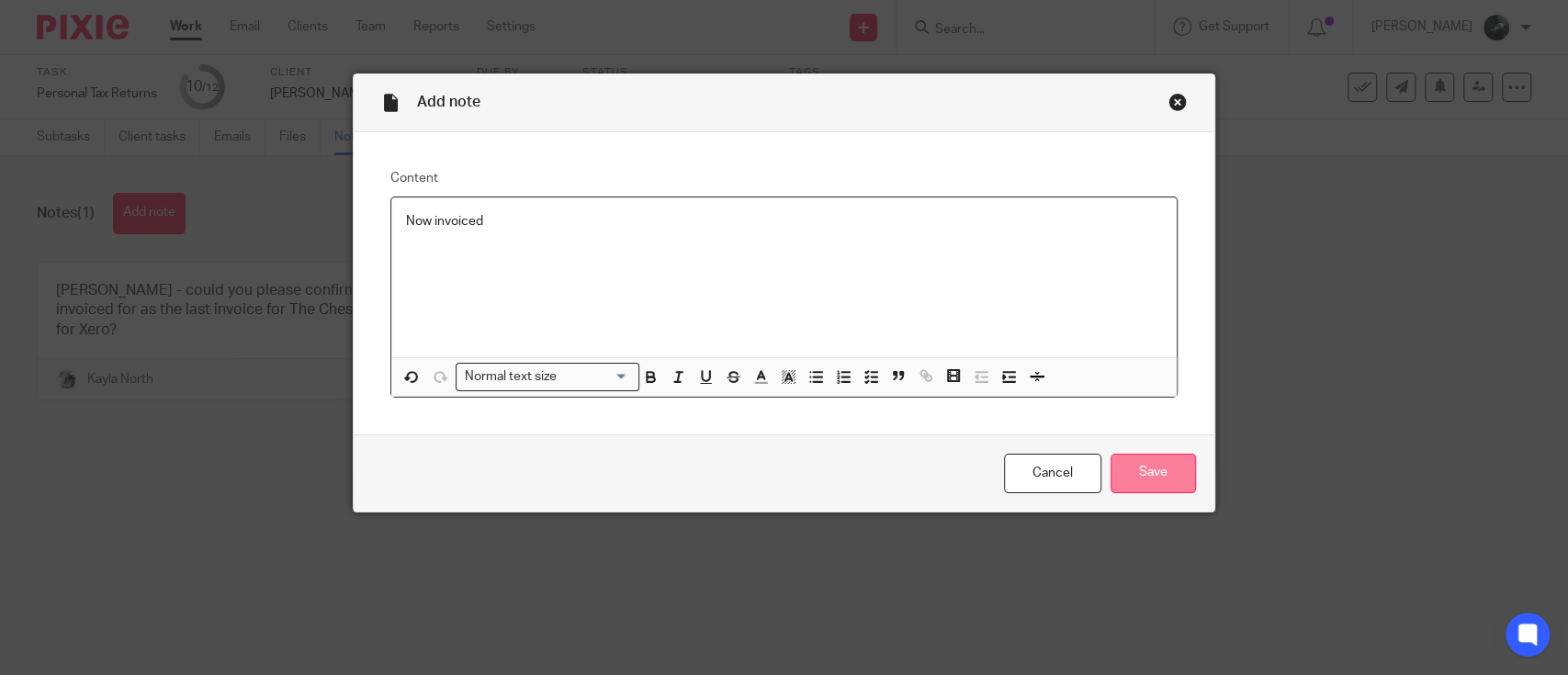
click at [1171, 477] on input "Save" at bounding box center [1153, 474] width 86 height 39
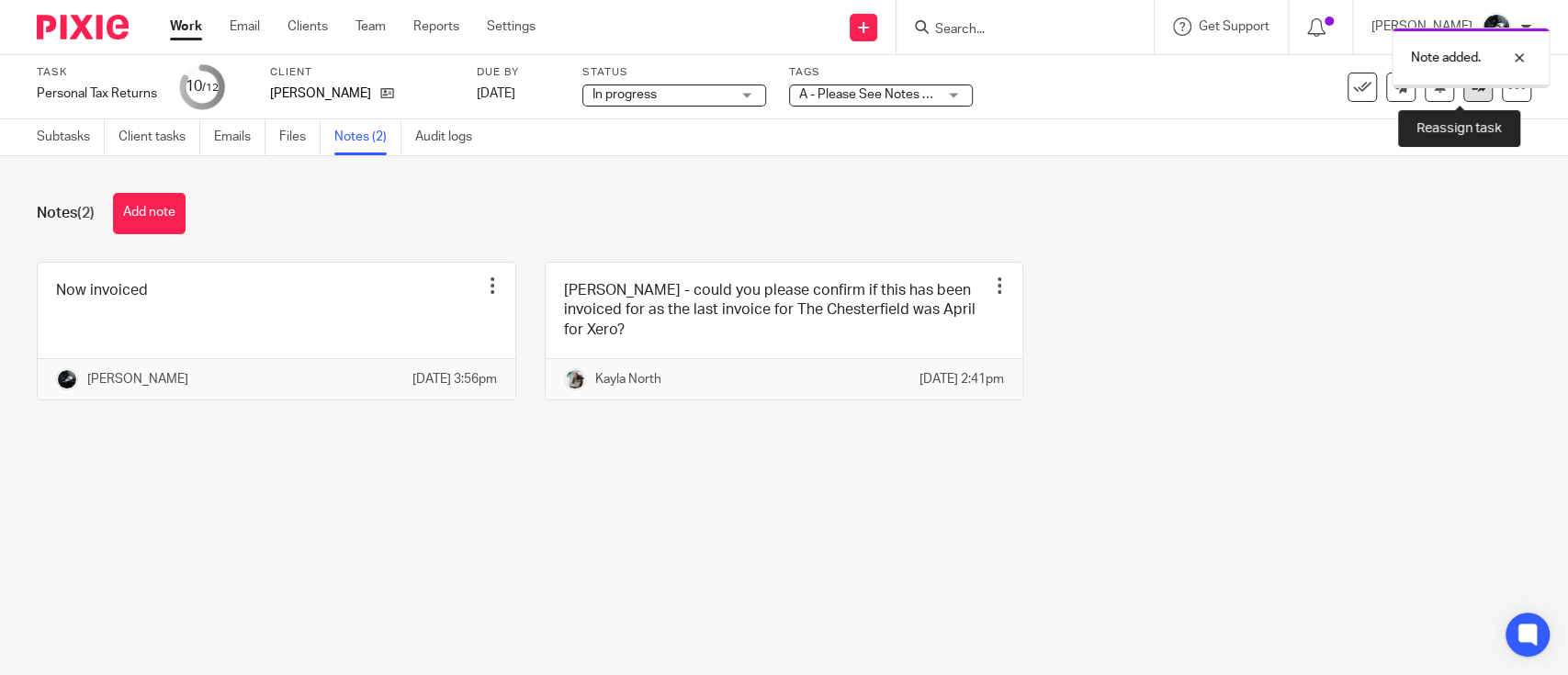
click at [1463, 98] on link at bounding box center [1478, 87] width 30 height 30
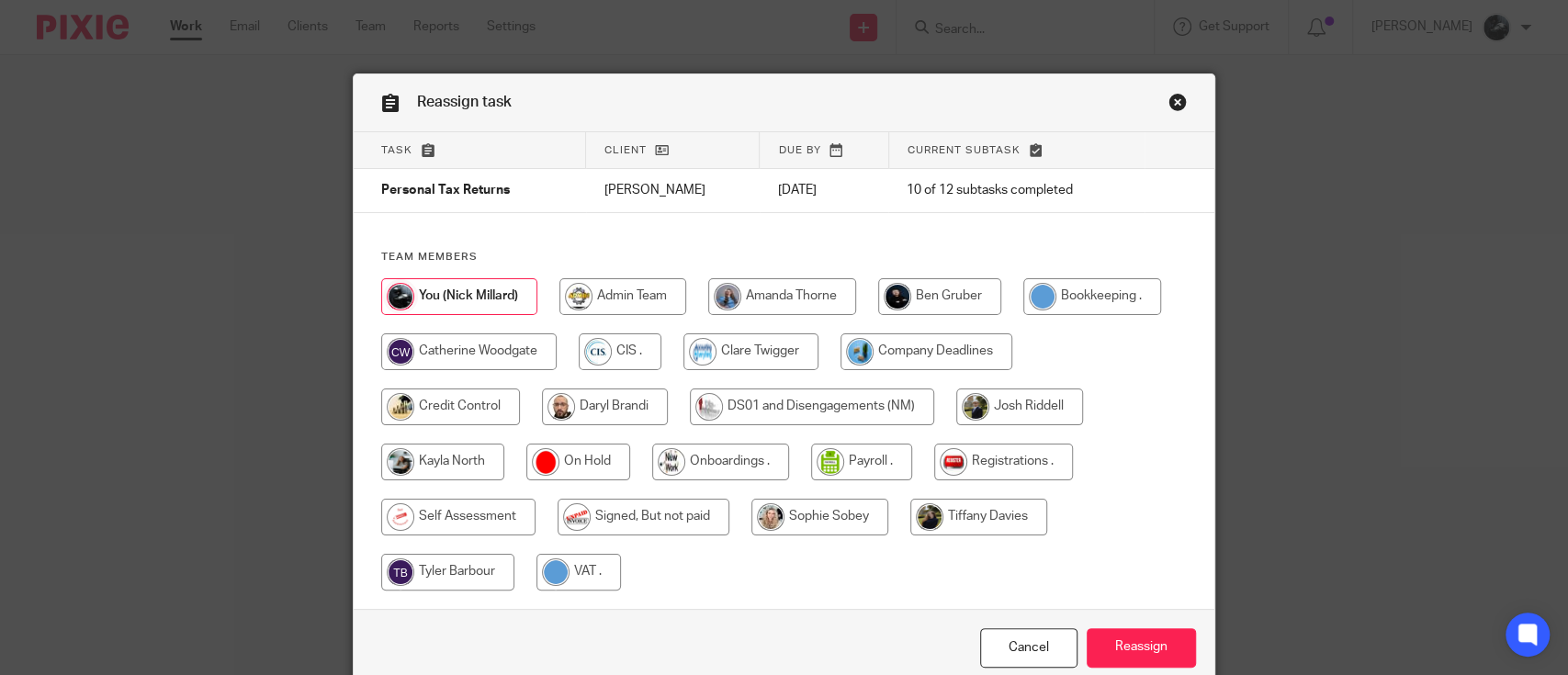
click at [690, 521] on input "radio" at bounding box center [644, 516] width 172 height 37
radio input "true"
click at [1110, 638] on input "Reassign" at bounding box center [1140, 647] width 110 height 39
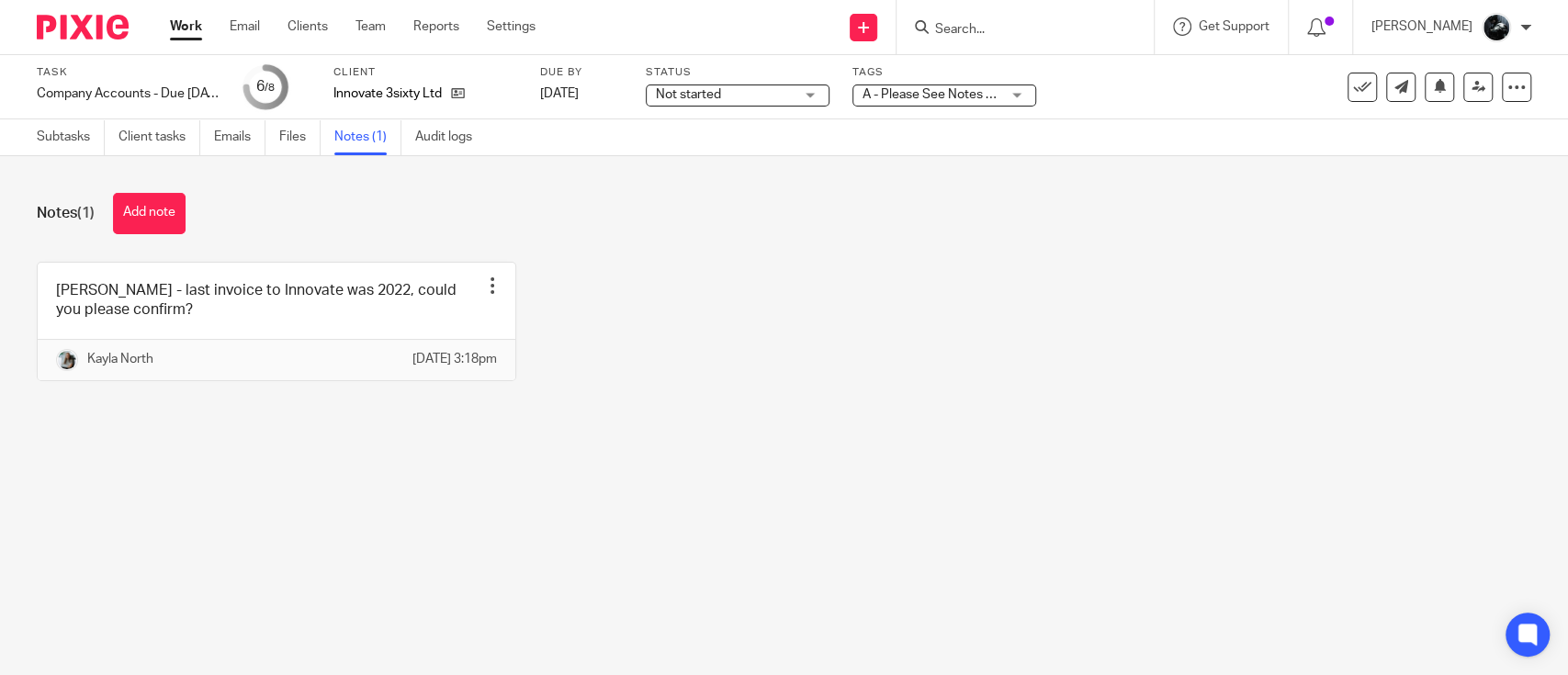
click at [141, 217] on button "Add note" at bounding box center [148, 213] width 72 height 41
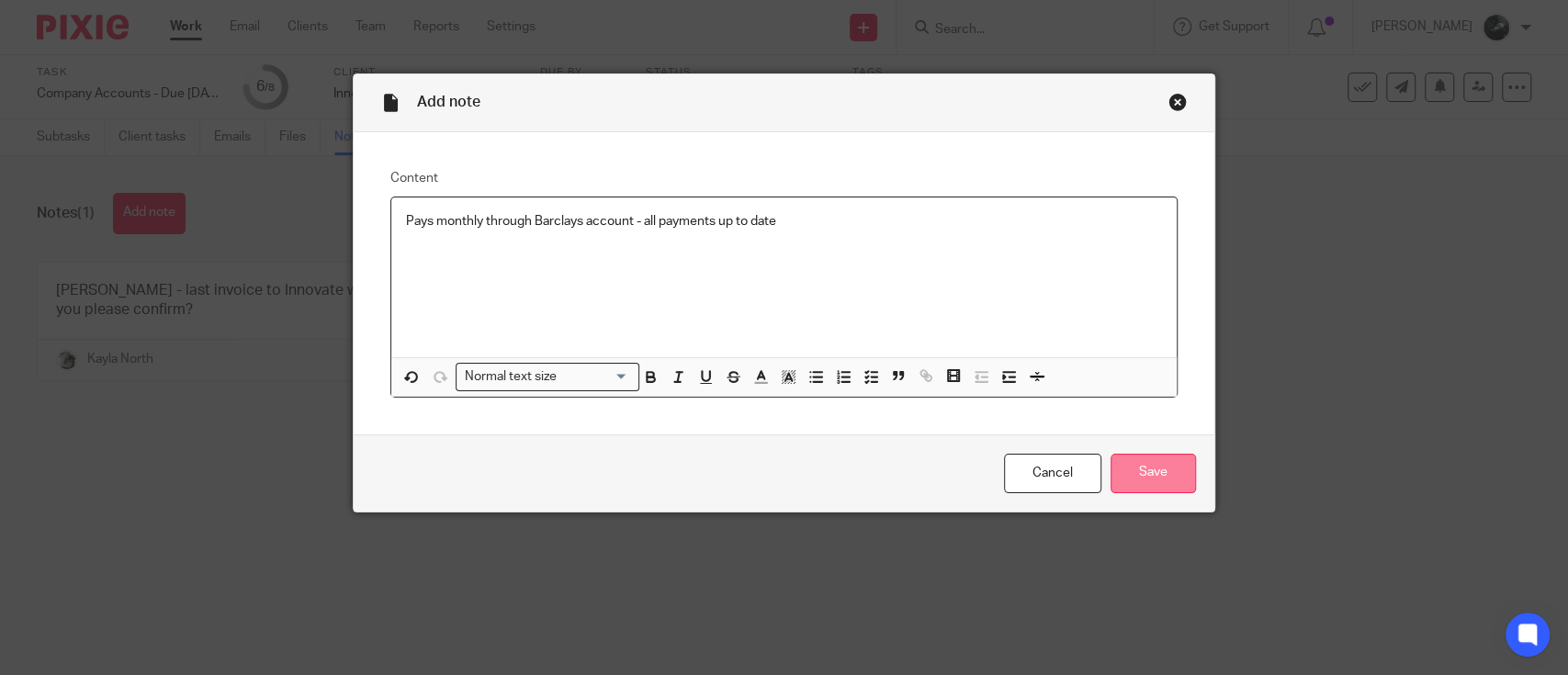
click at [1125, 480] on input "Save" at bounding box center [1153, 474] width 86 height 39
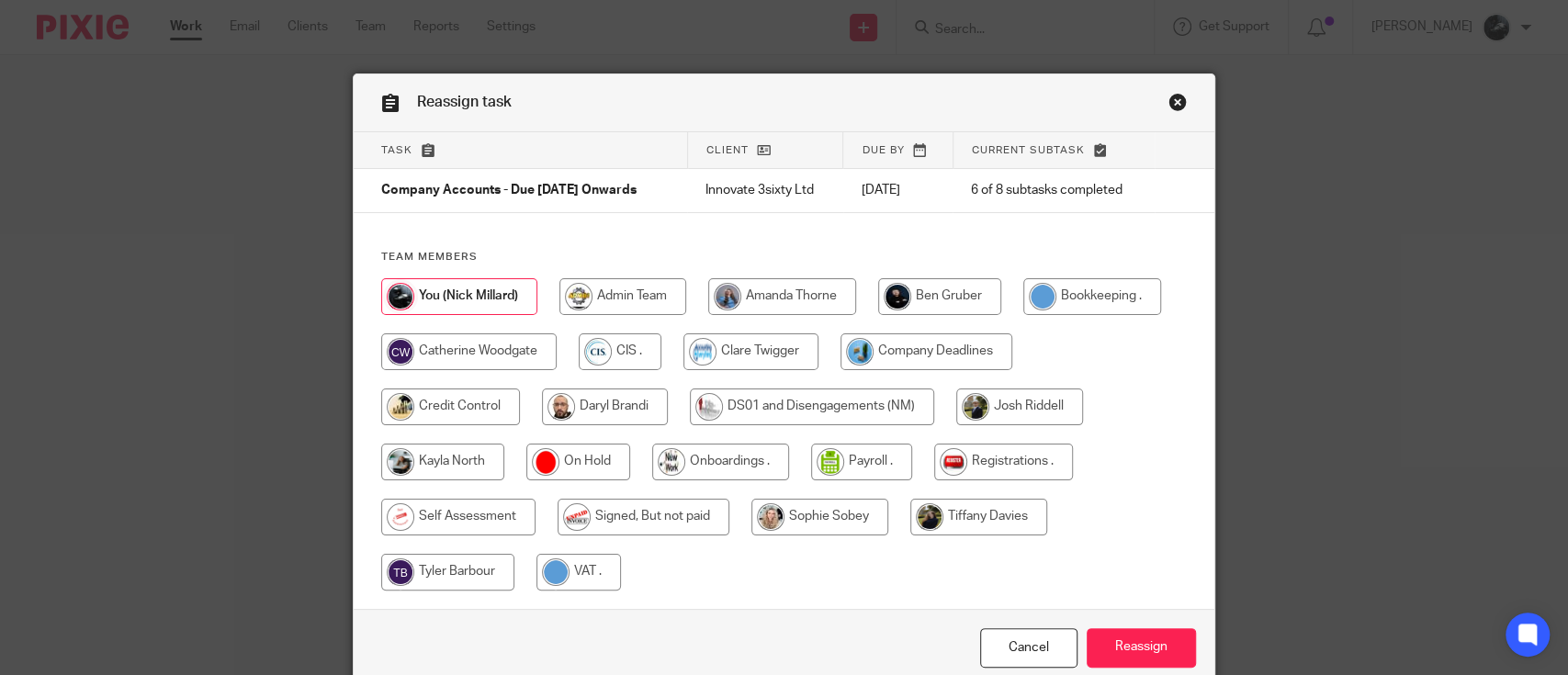
click at [658, 512] on input "radio" at bounding box center [644, 516] width 172 height 37
radio input "true"
click at [1102, 634] on input "Reassign" at bounding box center [1140, 647] width 110 height 39
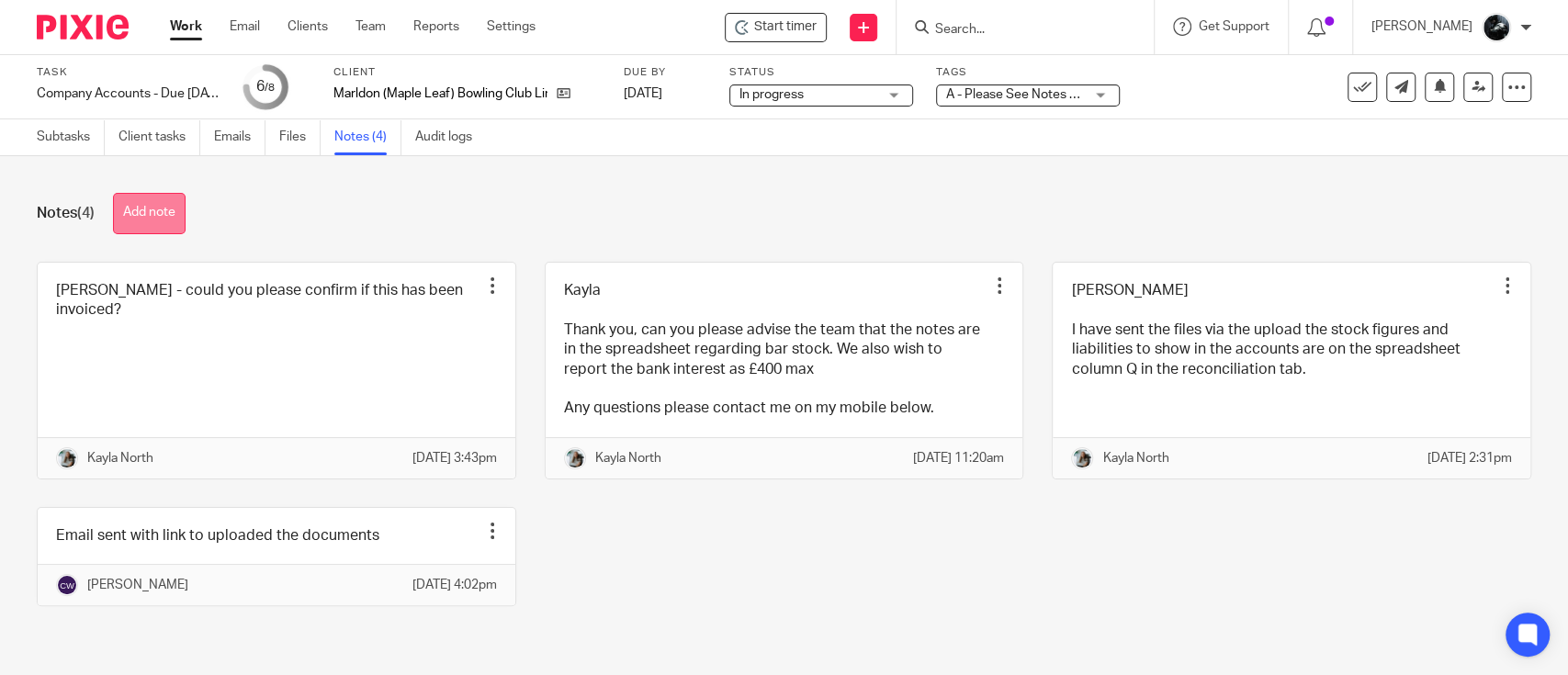
click at [165, 204] on button "Add note" at bounding box center [148, 213] width 72 height 41
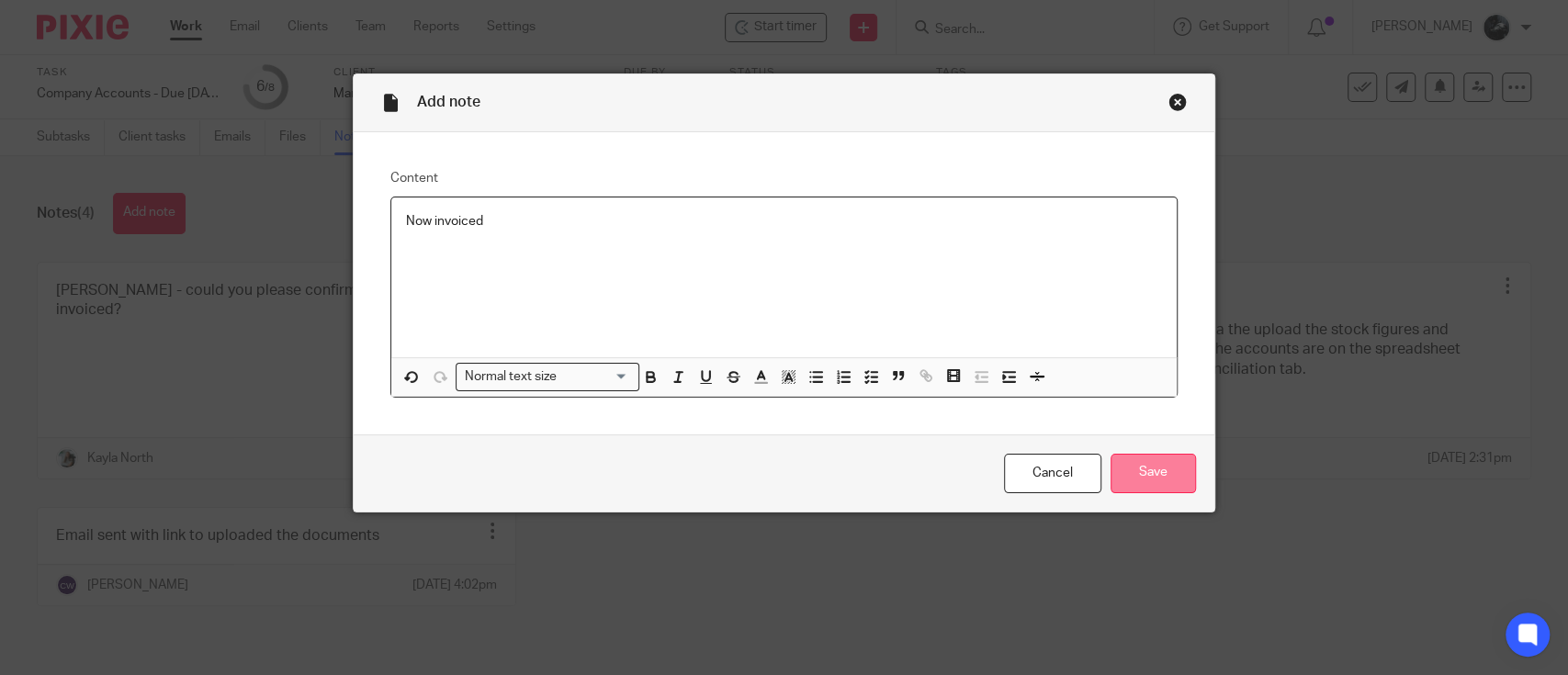
click at [1127, 480] on input "Save" at bounding box center [1153, 474] width 86 height 39
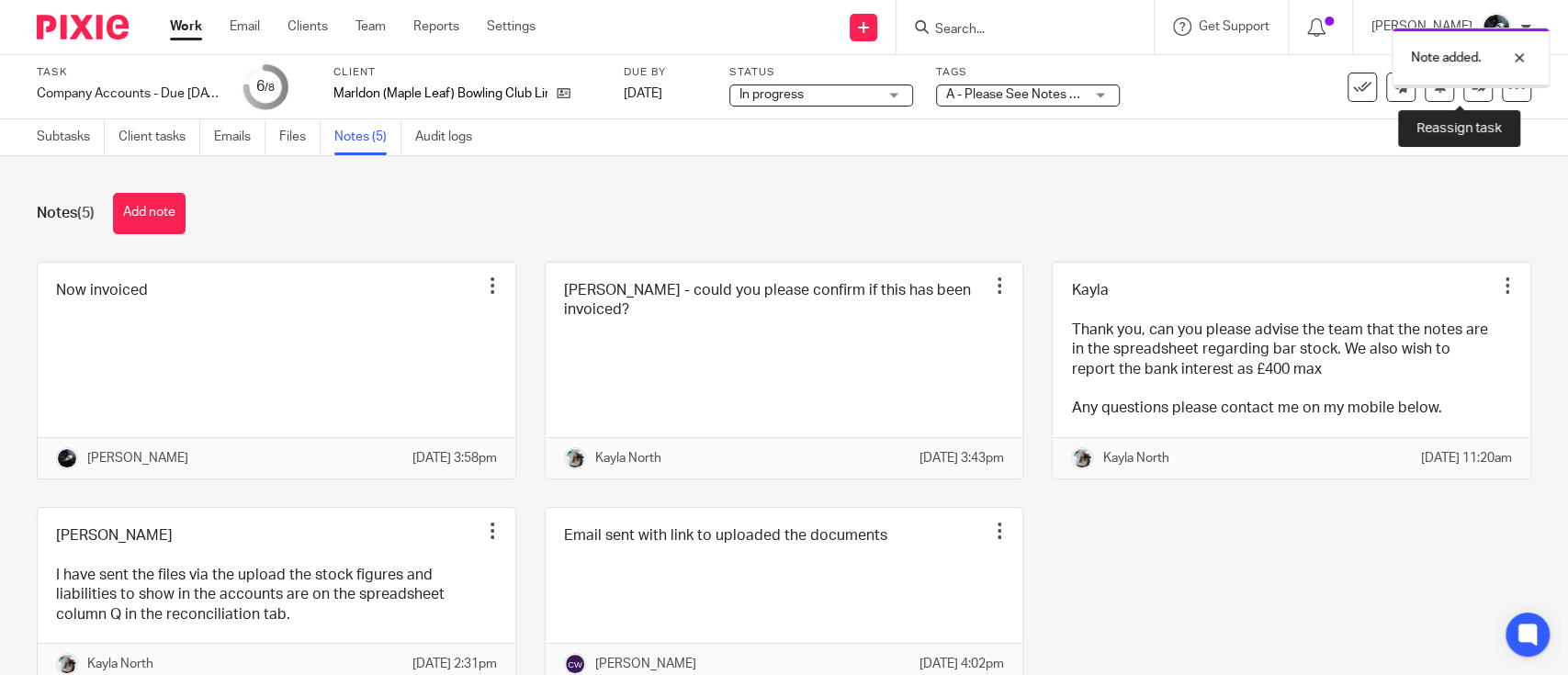
click at [1466, 92] on link at bounding box center [1478, 87] width 30 height 30
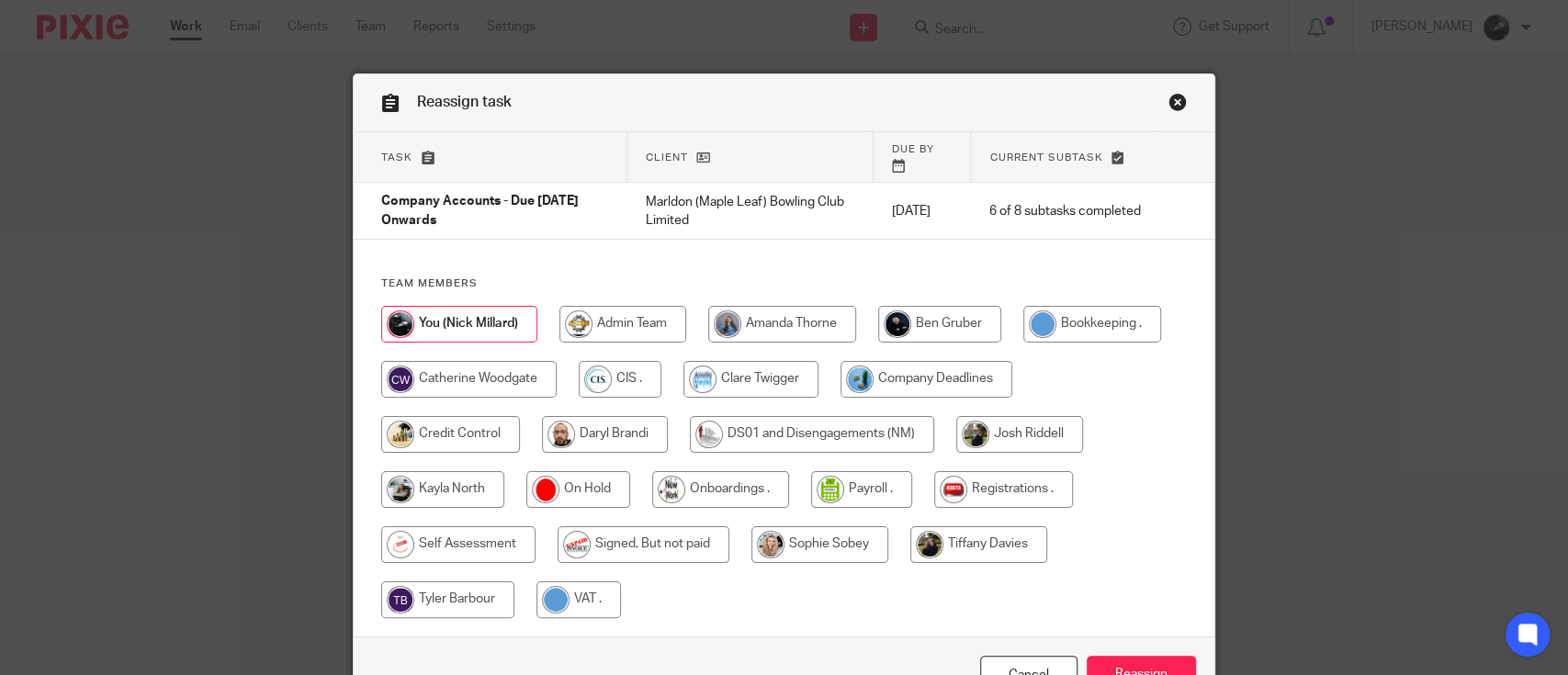
click at [694, 536] on input "radio" at bounding box center [644, 544] width 172 height 37
radio input "true"
click at [1103, 655] on input "Reassign" at bounding box center [1140, 675] width 110 height 39
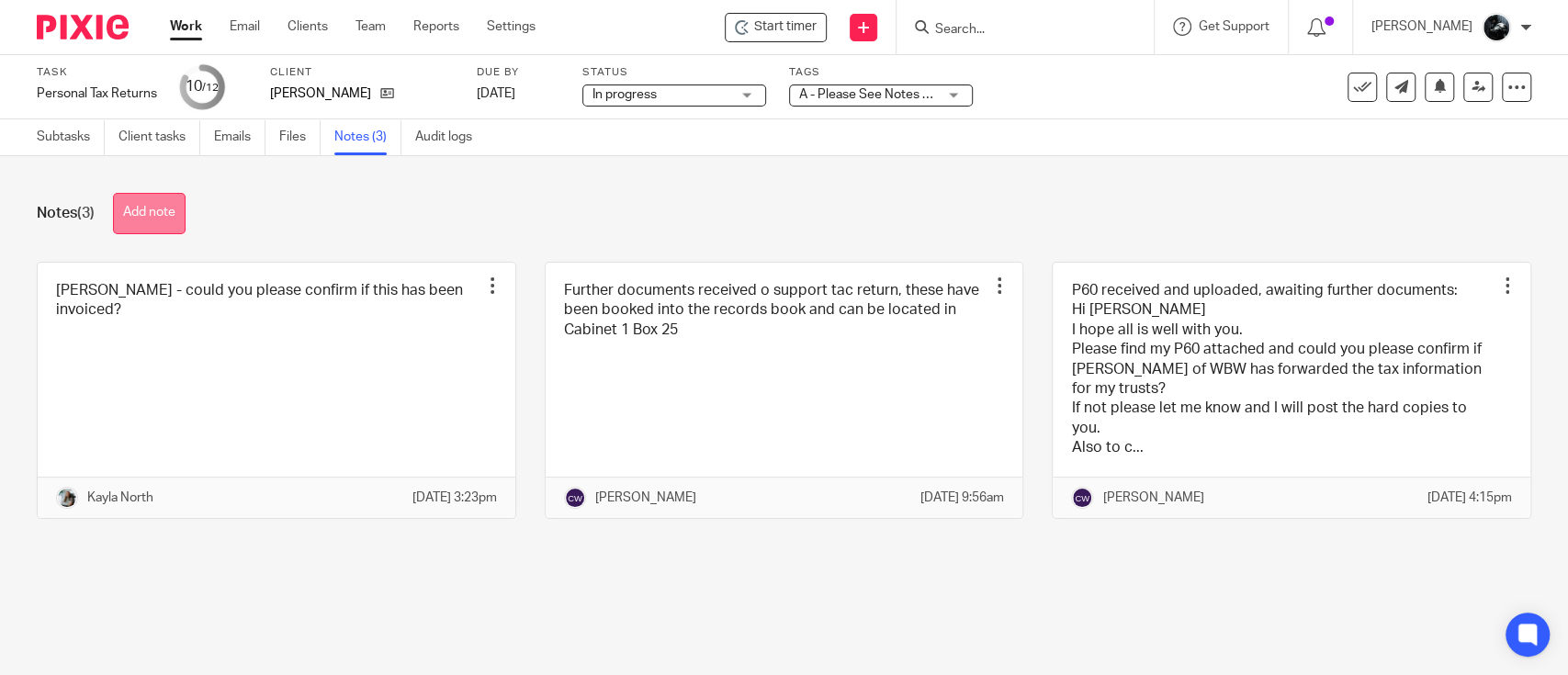
click at [163, 209] on button "Add note" at bounding box center [148, 213] width 72 height 41
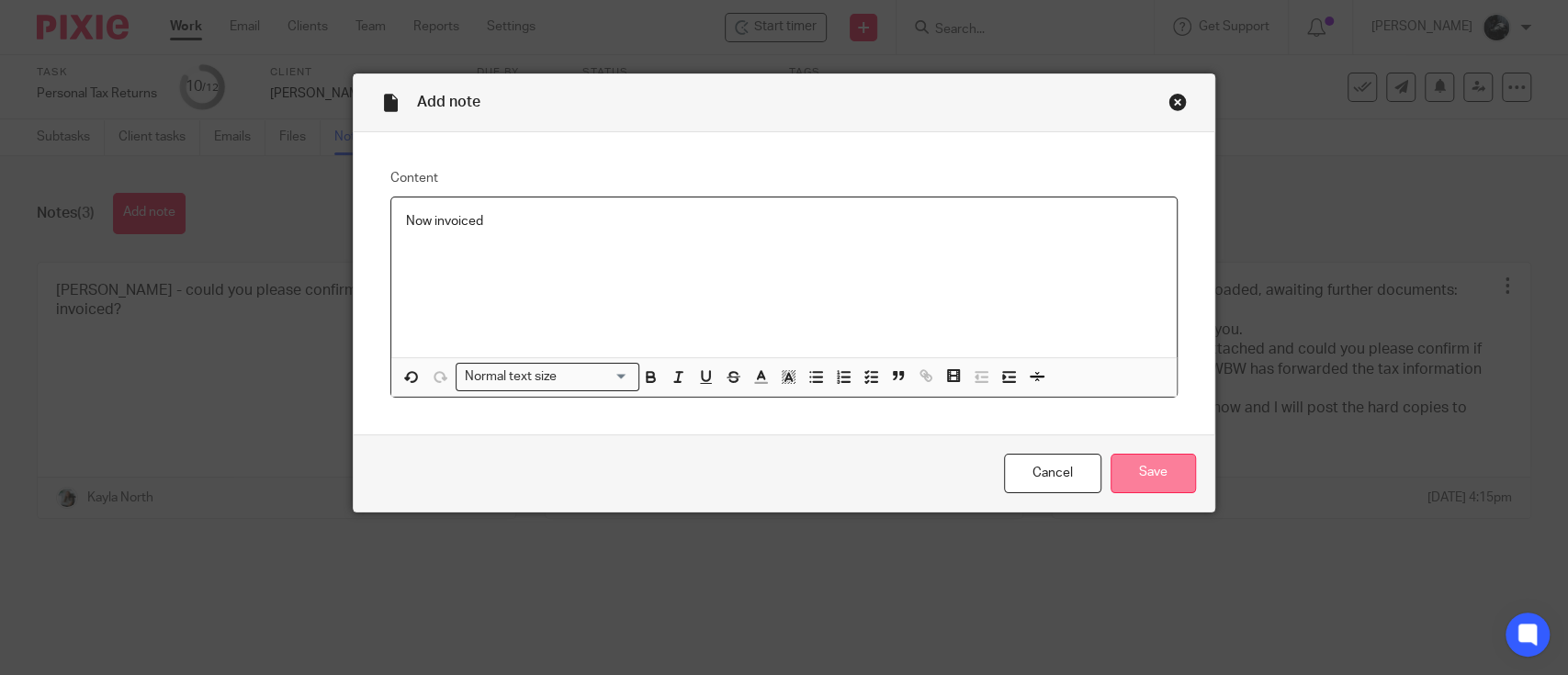
click at [1138, 467] on input "Save" at bounding box center [1153, 474] width 86 height 39
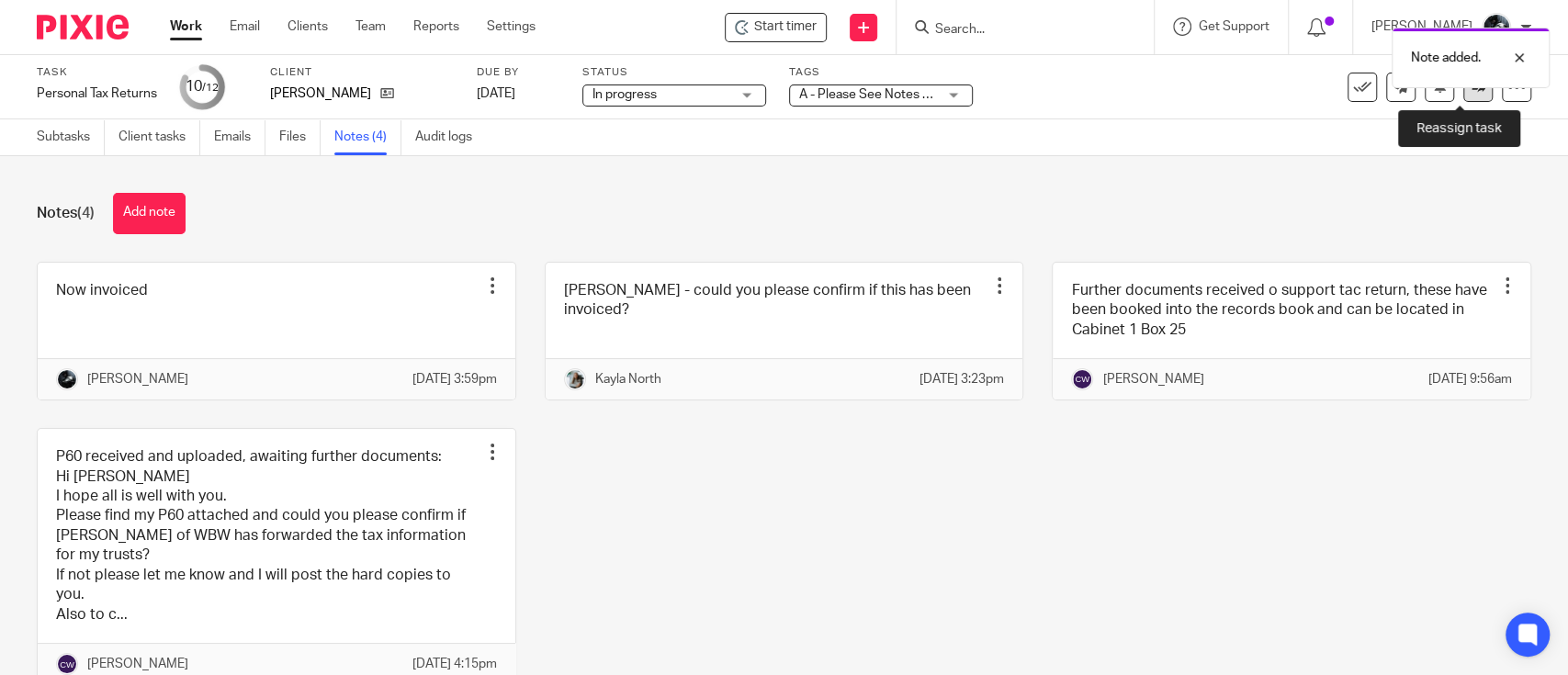
click at [1471, 92] on icon at bounding box center [1478, 87] width 14 height 14
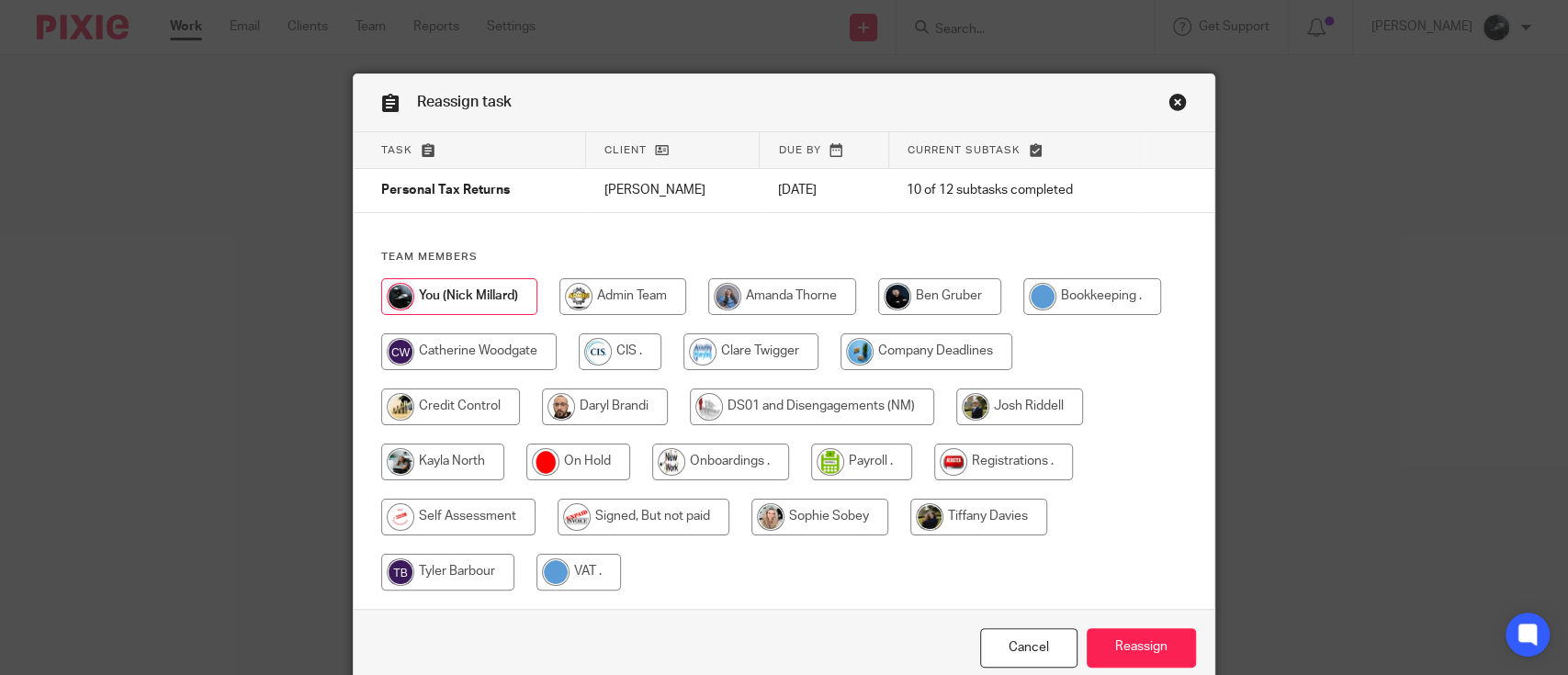
click at [684, 500] on input "radio" at bounding box center [644, 516] width 172 height 37
radio input "true"
click at [1115, 644] on input "Reassign" at bounding box center [1140, 647] width 110 height 39
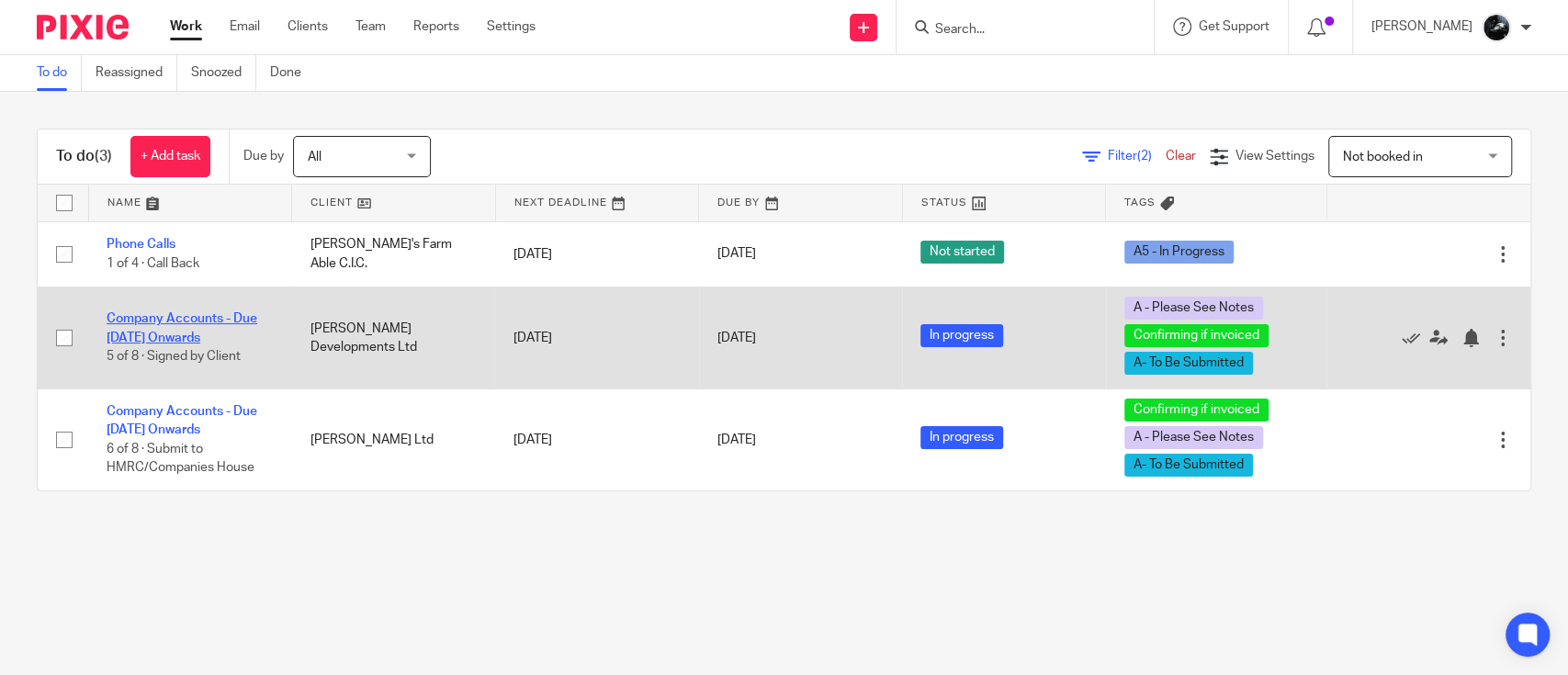
click at [216, 334] on link "Company Accounts - Due [DATE] Onwards" at bounding box center [182, 328] width 151 height 32
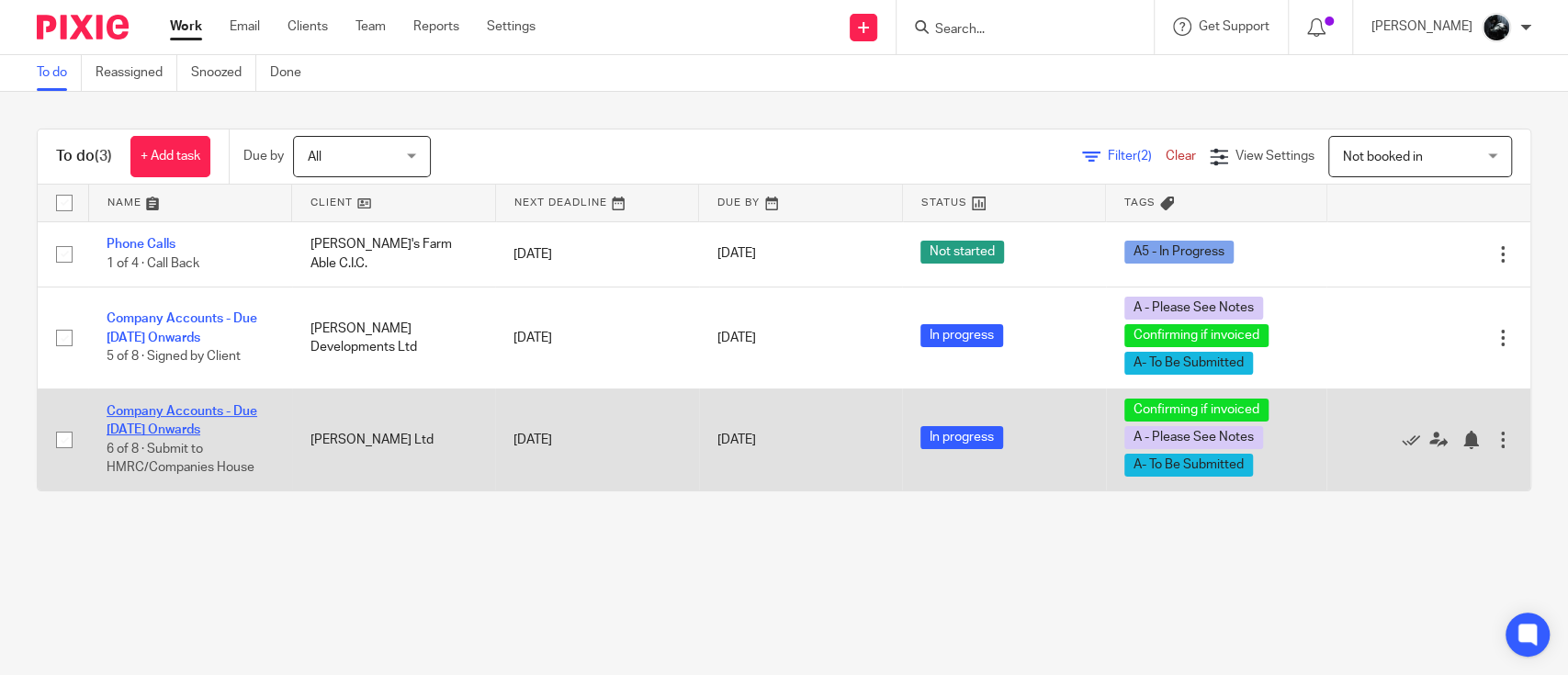
click at [209, 427] on link "Company Accounts - Due [DATE] Onwards" at bounding box center [182, 420] width 151 height 32
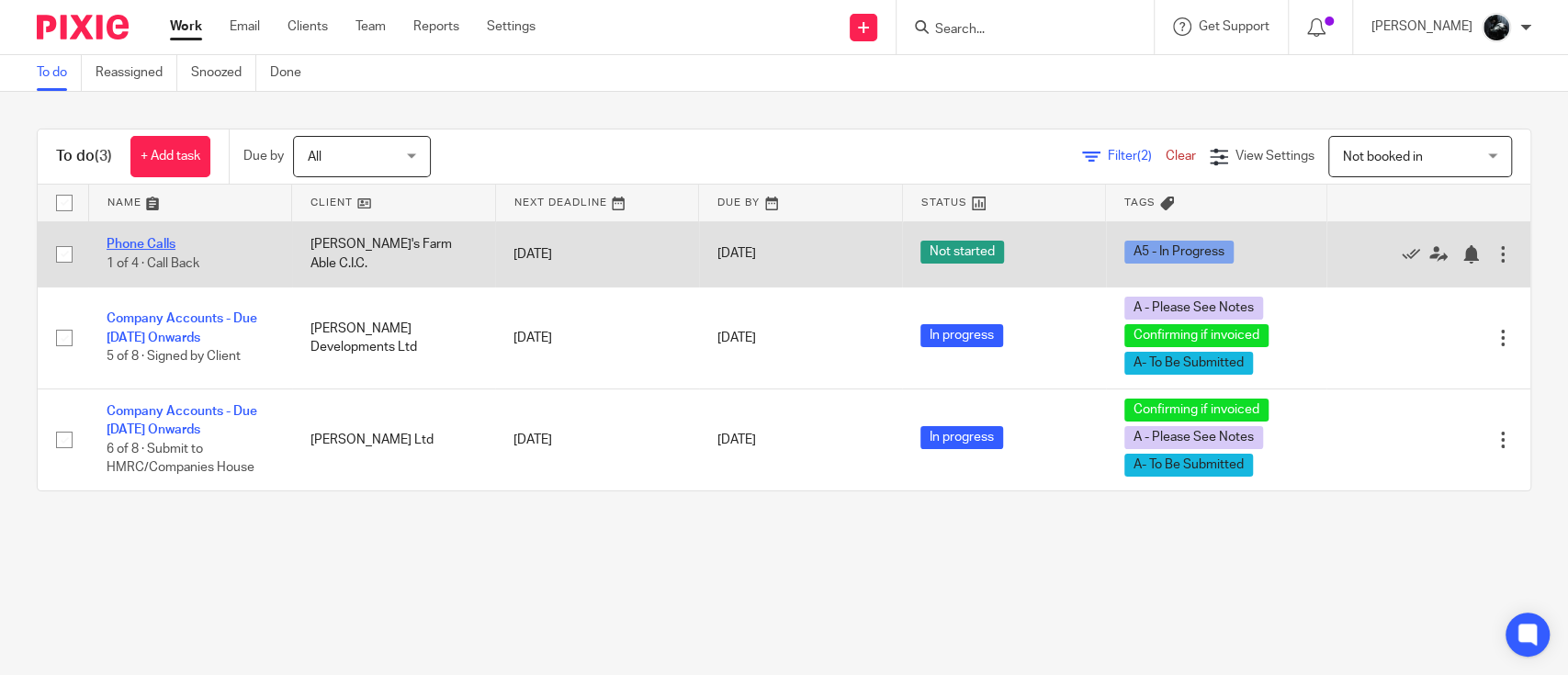
click at [163, 244] on link "Phone Calls" at bounding box center [141, 244] width 69 height 13
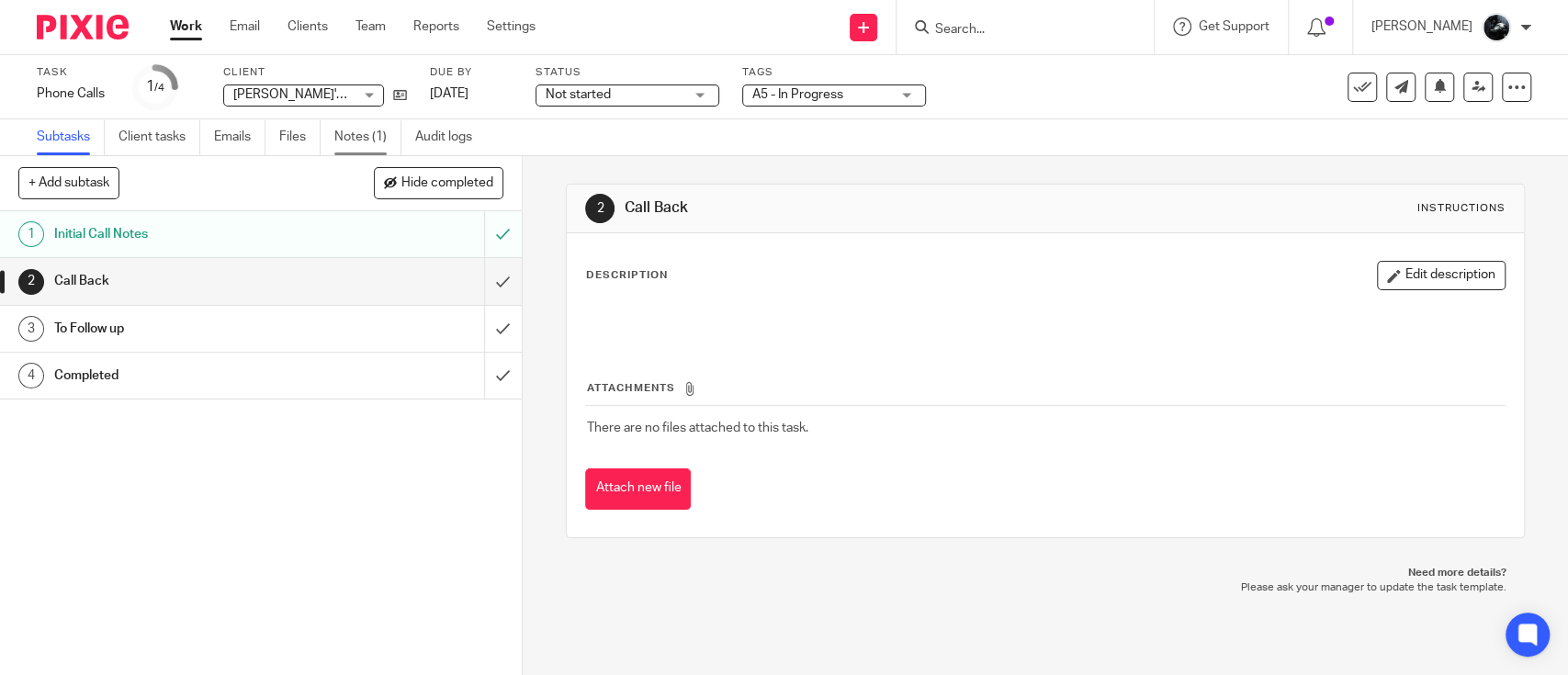
click at [375, 137] on link "Notes (1)" at bounding box center [368, 137] width 67 height 36
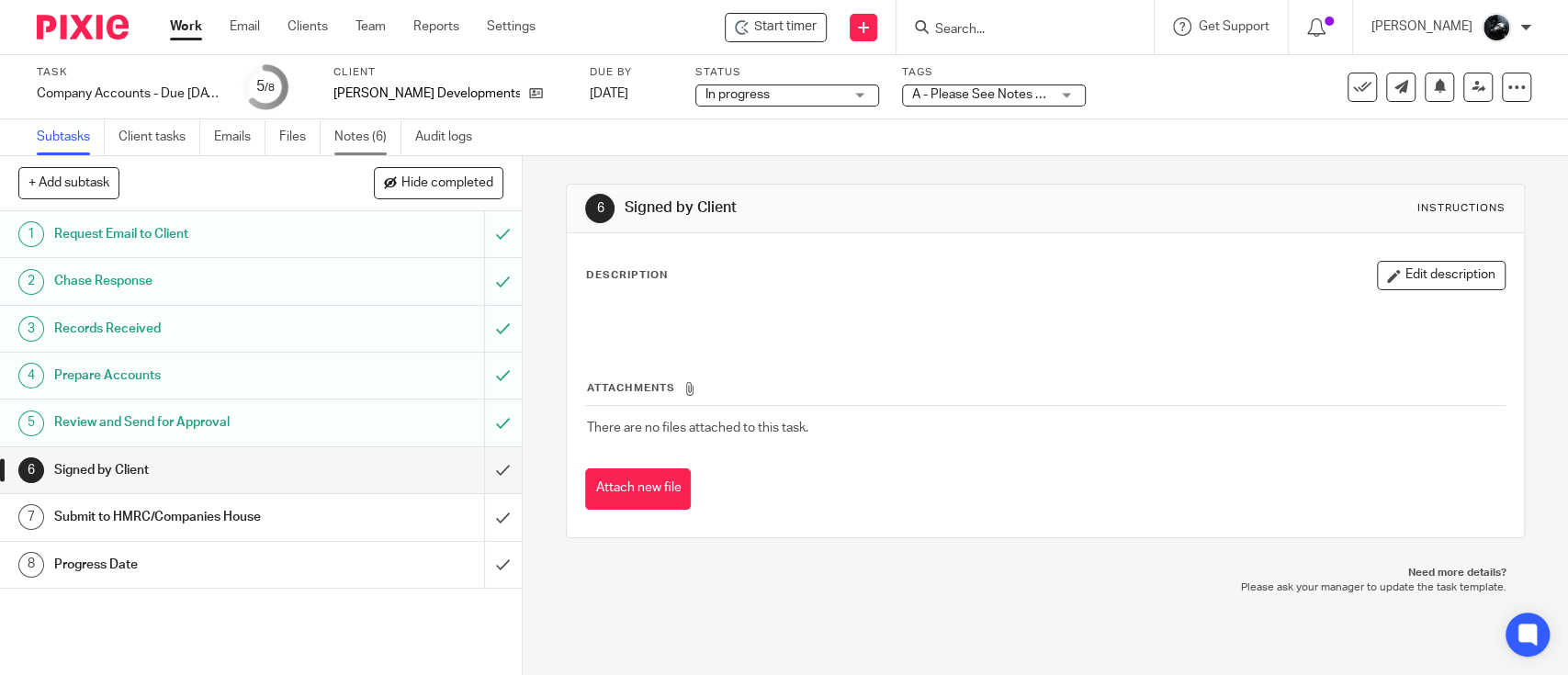
click at [367, 138] on link "Notes (6)" at bounding box center [368, 137] width 67 height 36
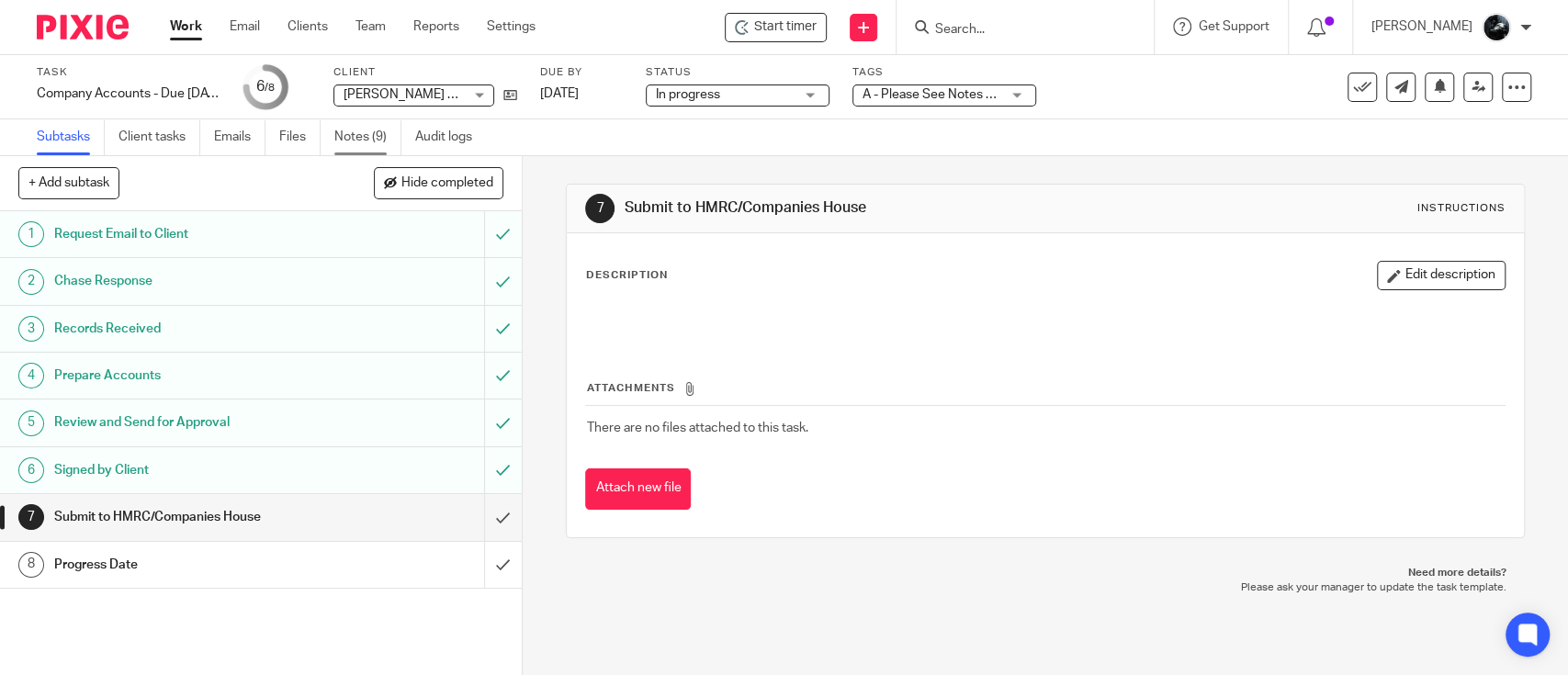
click at [386, 132] on link "Notes (9)" at bounding box center [368, 137] width 67 height 36
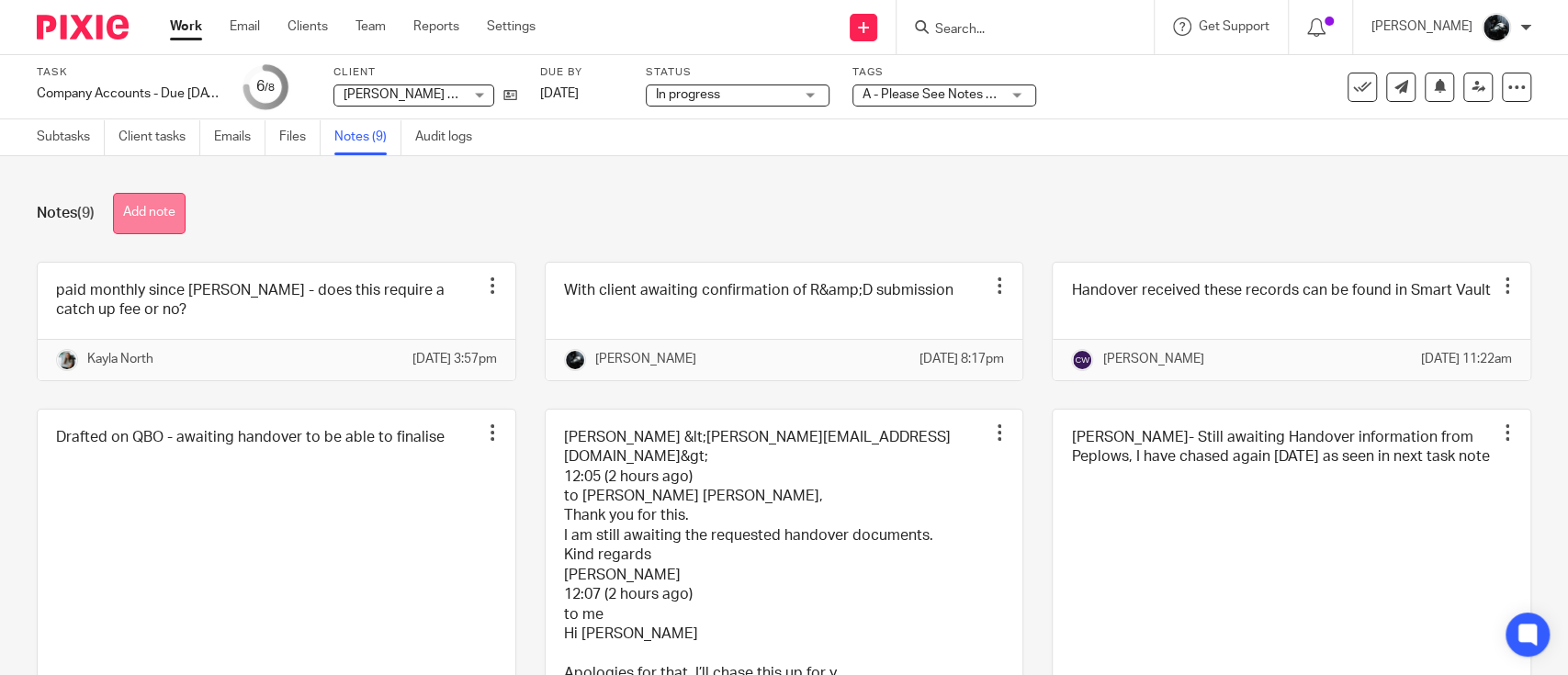
click at [161, 209] on button "Add note" at bounding box center [148, 213] width 72 height 41
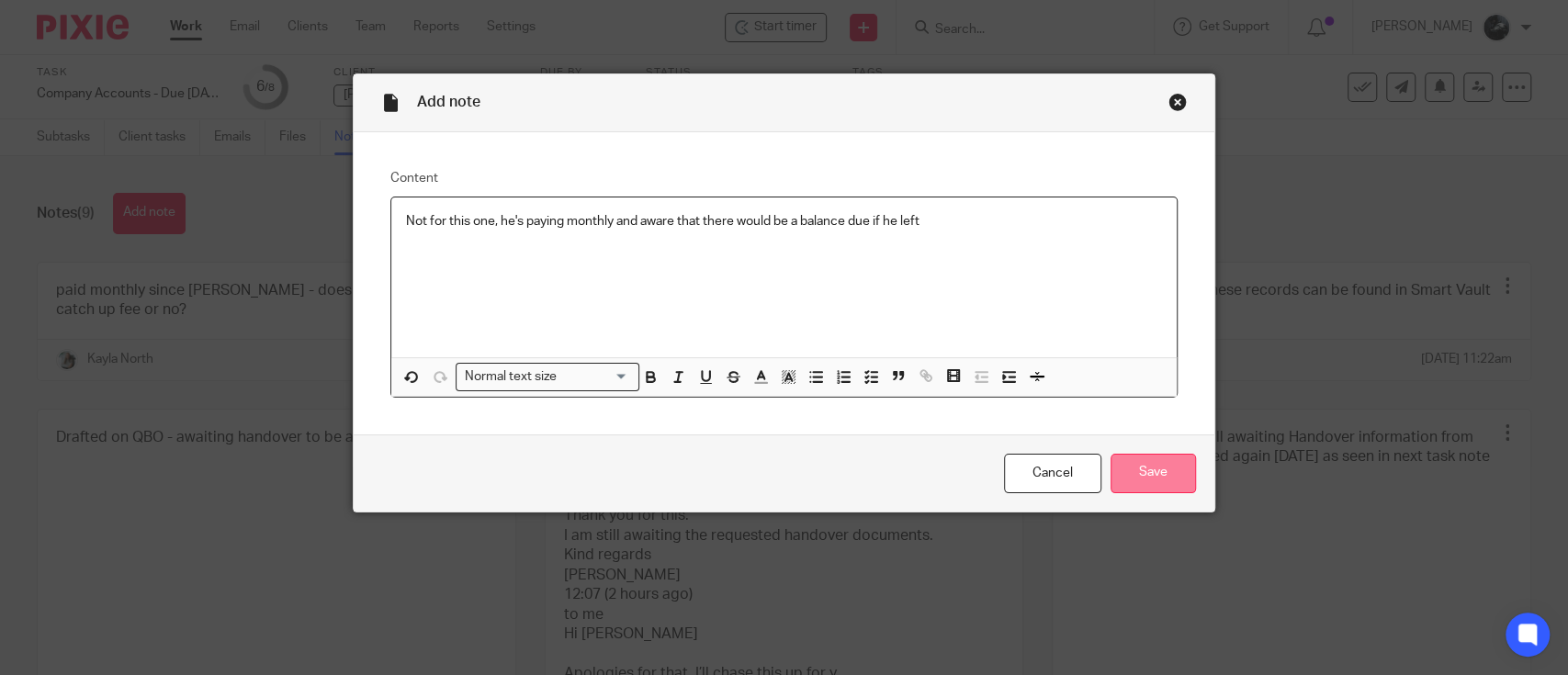
click at [1124, 459] on input "Save" at bounding box center [1153, 474] width 86 height 39
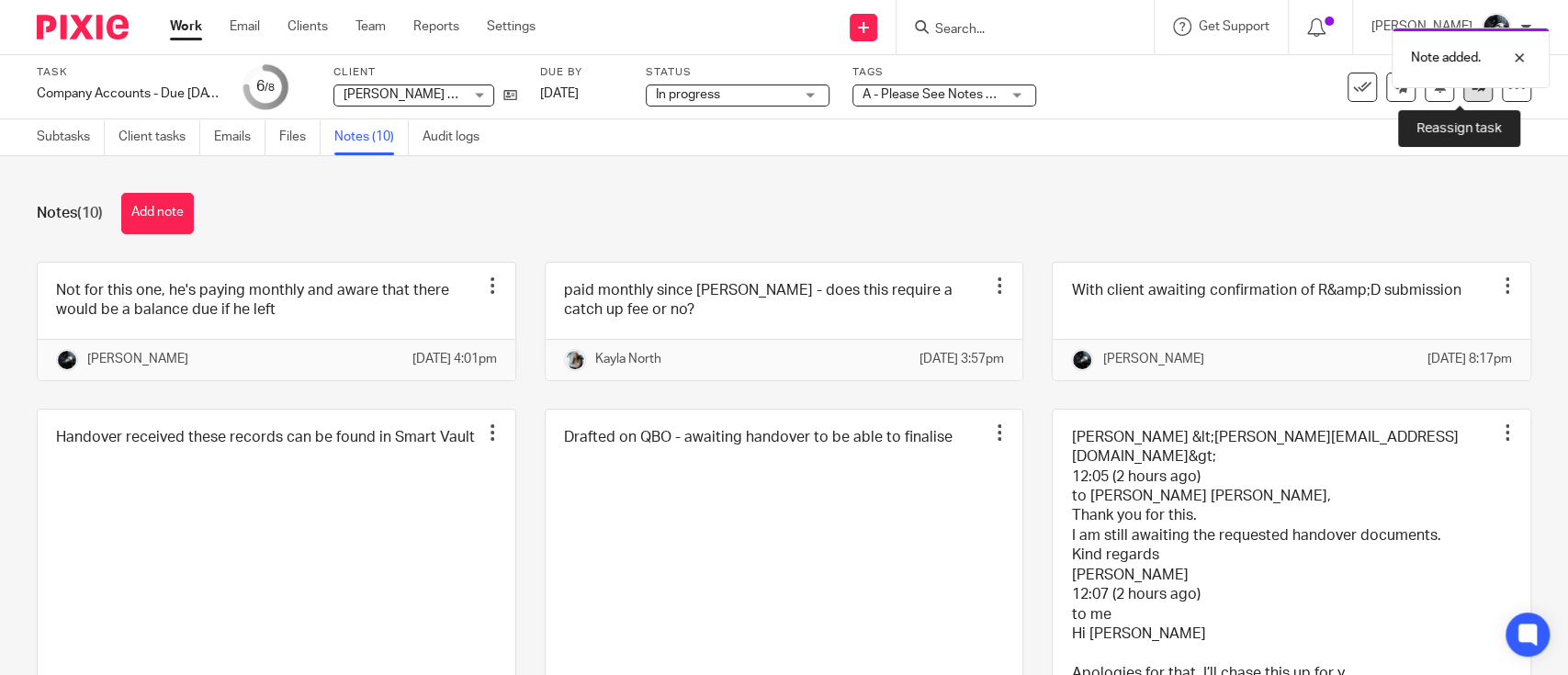
click at [1471, 91] on icon at bounding box center [1478, 87] width 14 height 14
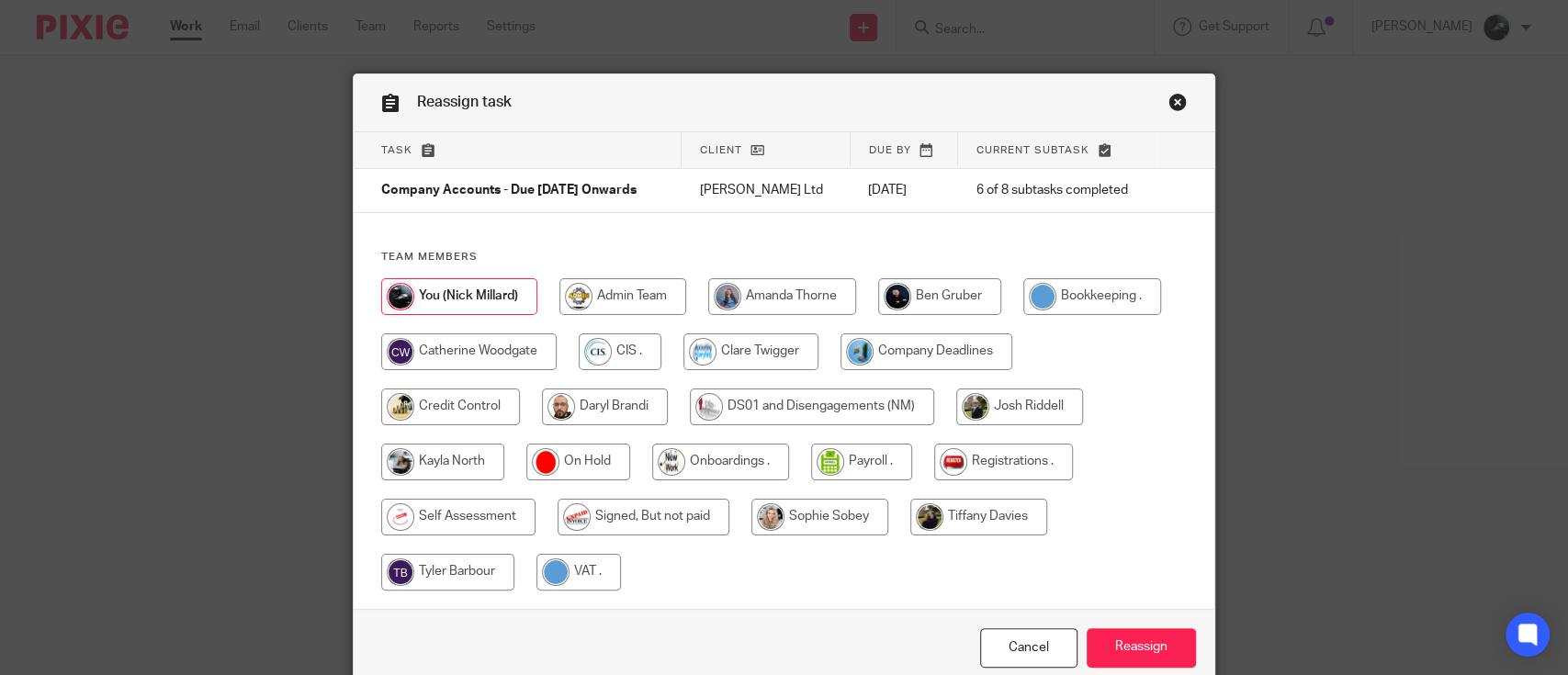
click at [600, 503] on input "radio" at bounding box center [644, 516] width 172 height 37
radio input "true"
click at [1114, 638] on input "Reassign" at bounding box center [1140, 647] width 110 height 39
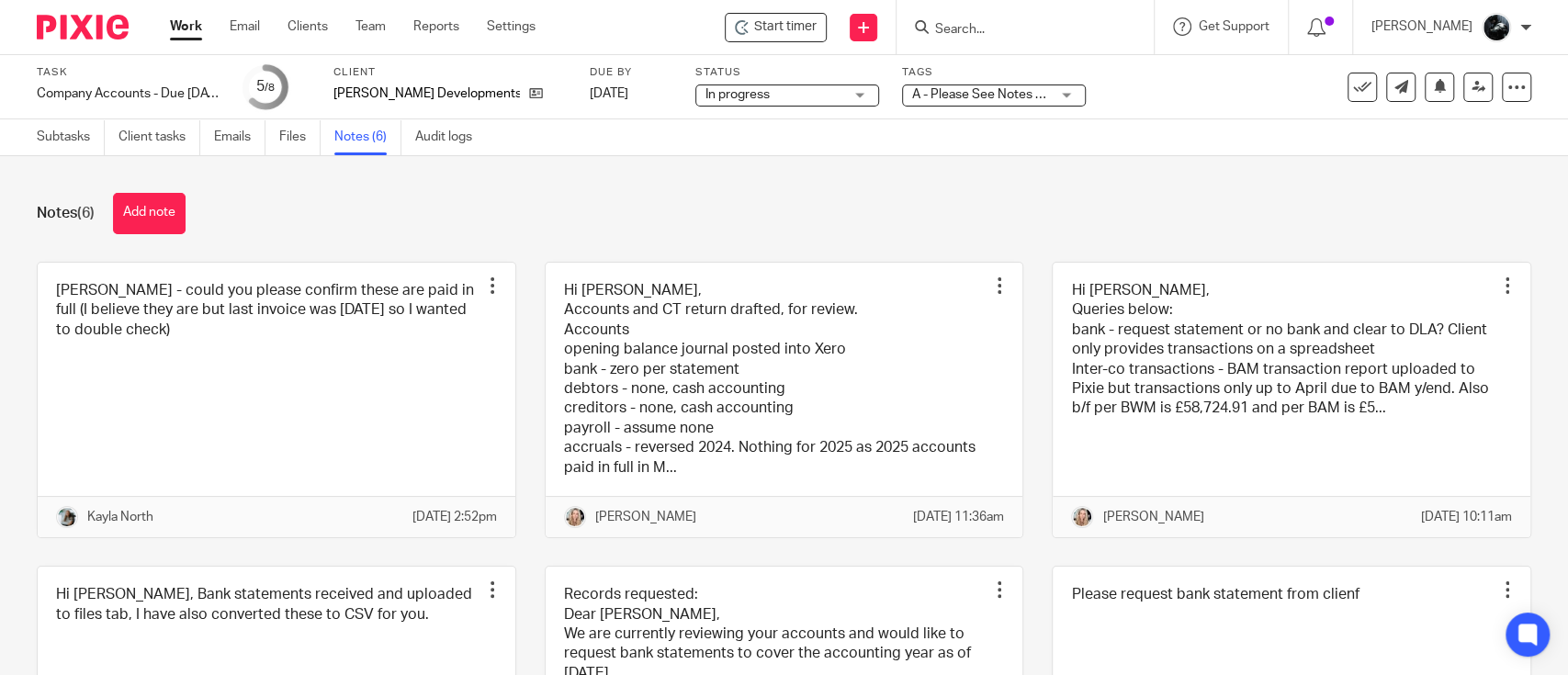
click at [160, 217] on button "Add note" at bounding box center [148, 213] width 72 height 41
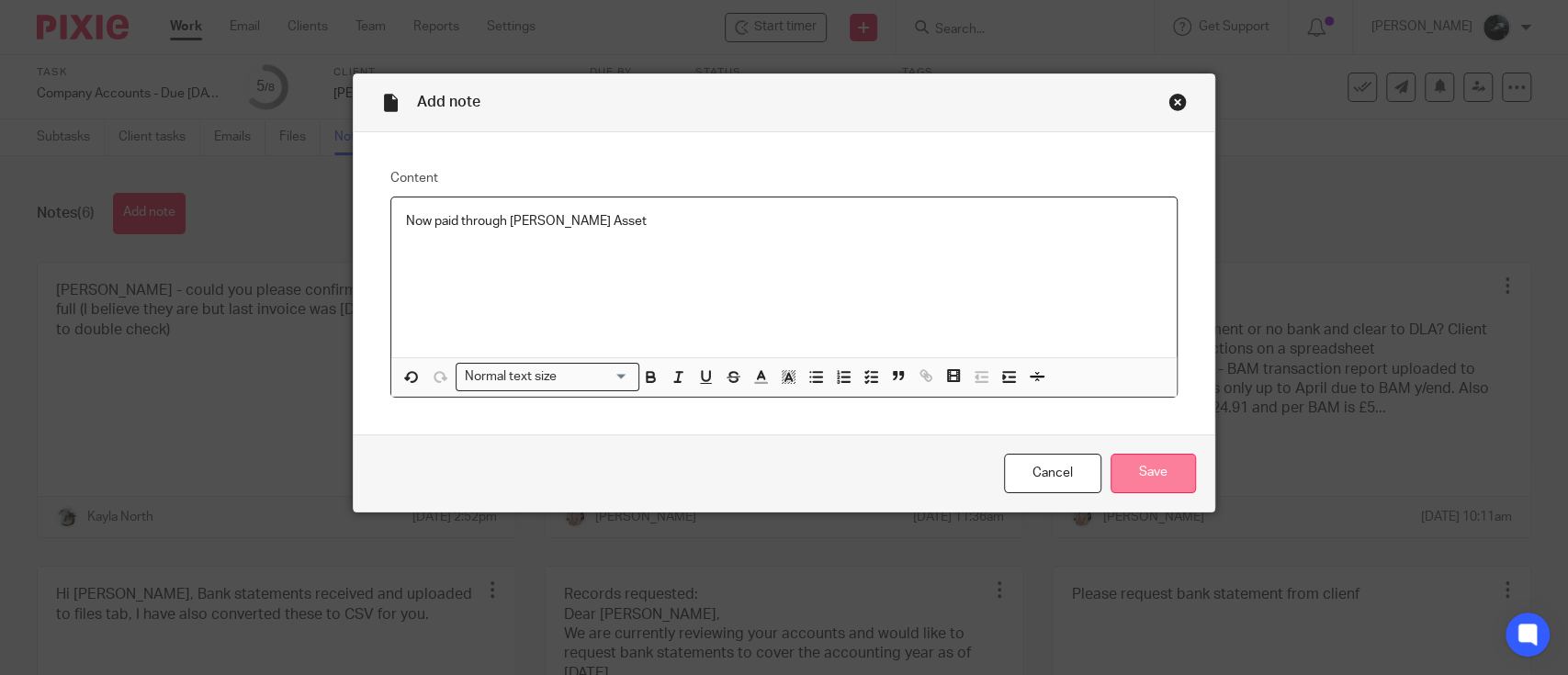
click at [1130, 481] on input "Save" at bounding box center [1153, 474] width 86 height 39
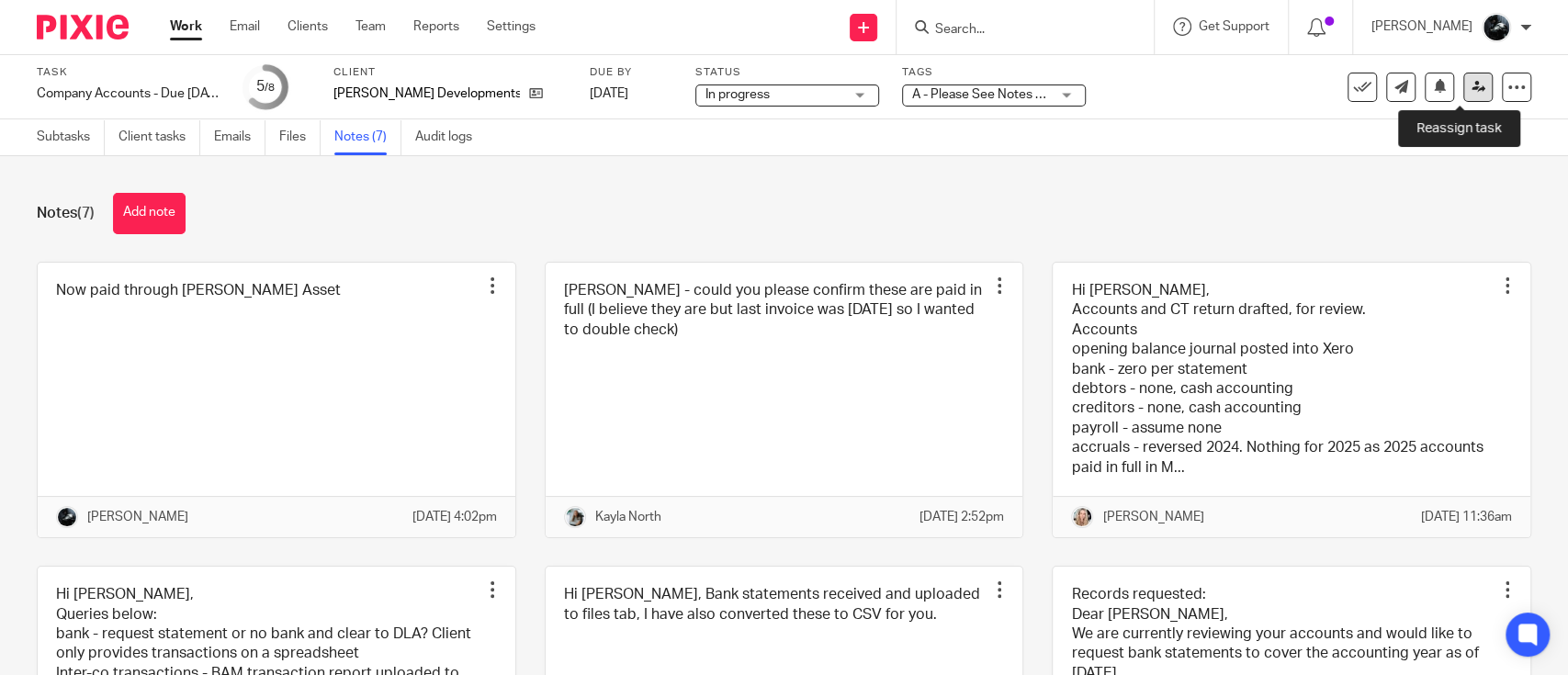
click at [1471, 92] on icon at bounding box center [1478, 87] width 14 height 14
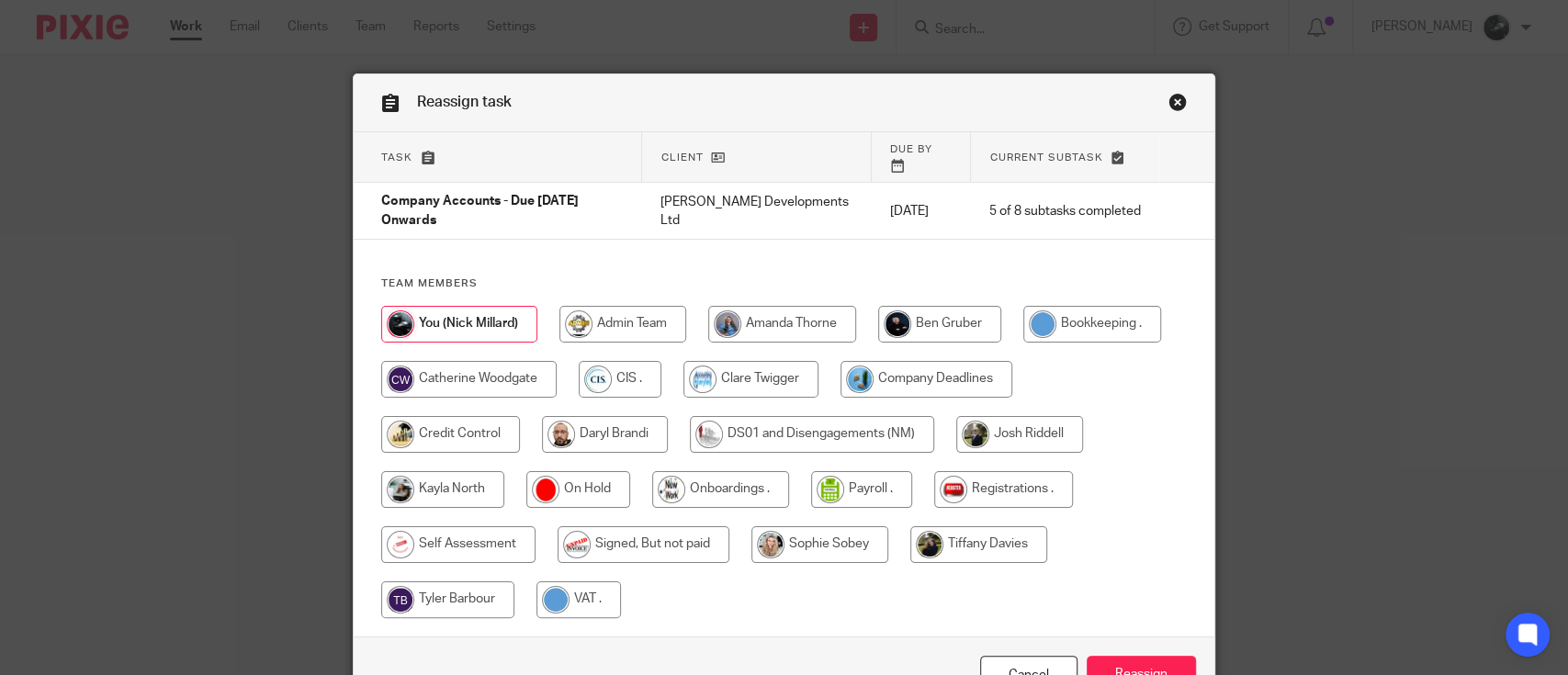
click at [638, 526] on input "radio" at bounding box center [644, 544] width 172 height 37
radio input "true"
click at [1106, 655] on input "Reassign" at bounding box center [1140, 675] width 110 height 39
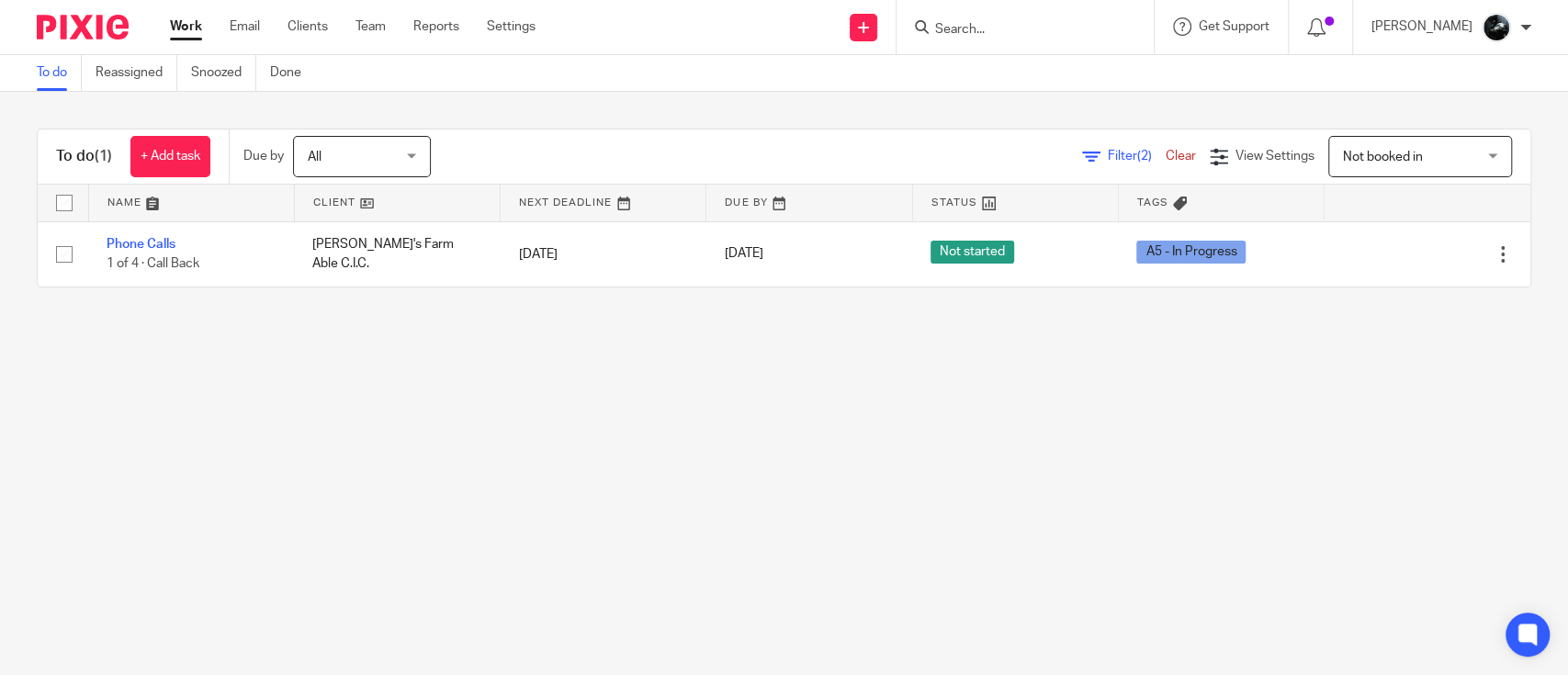
click at [102, 30] on img at bounding box center [82, 27] width 92 height 25
